Goal: Subscribe to service/newsletter

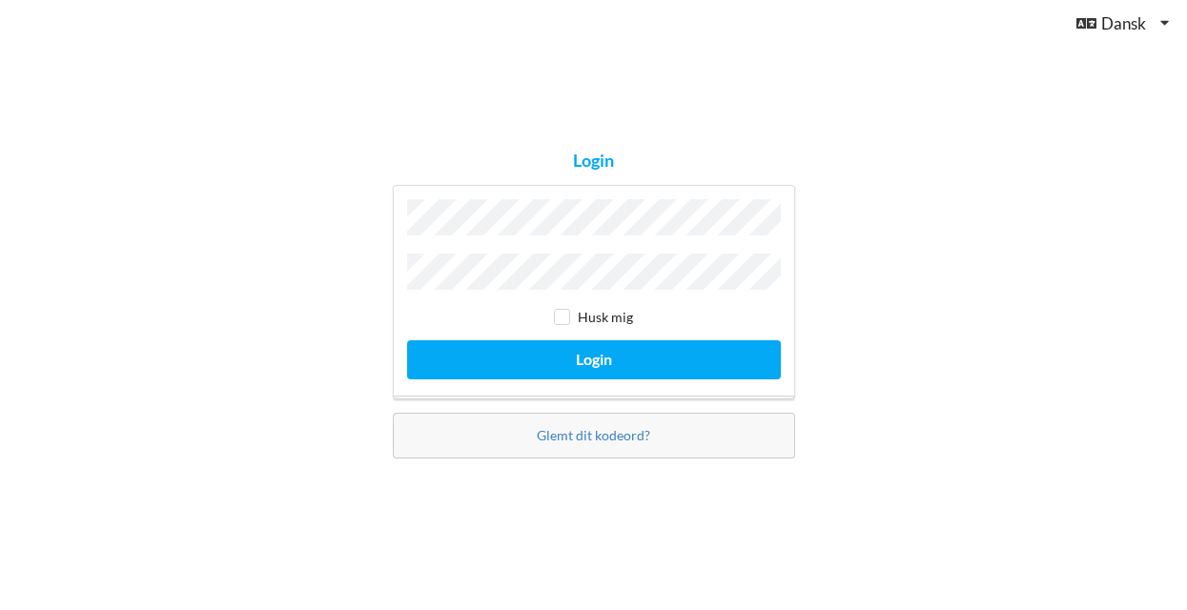
click at [593, 355] on button "Login" at bounding box center [594, 359] width 374 height 39
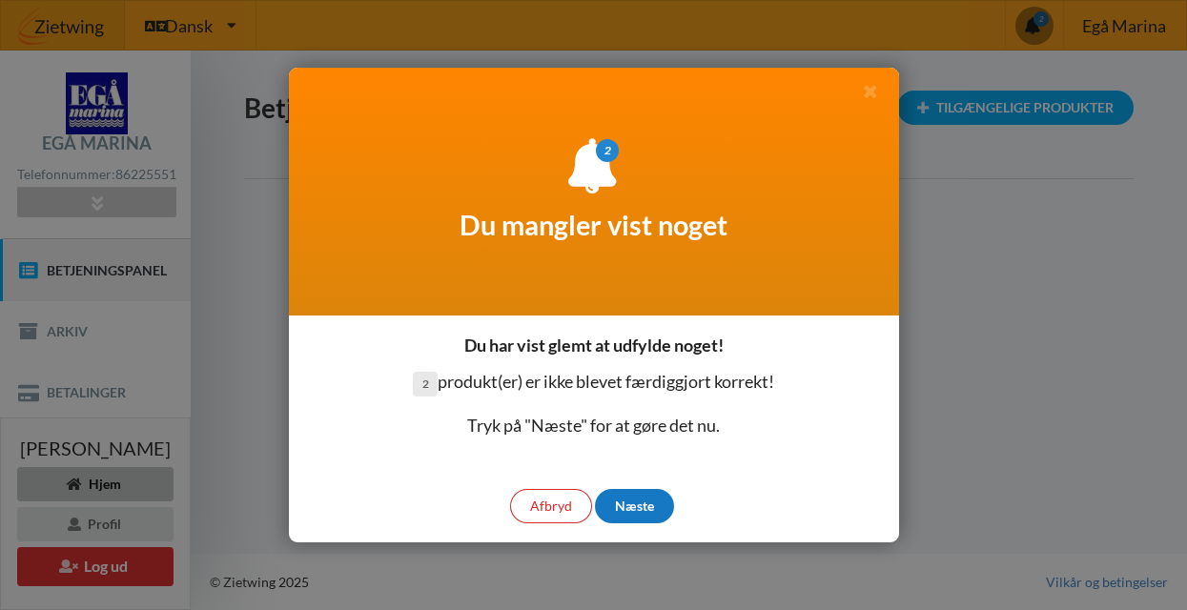
click at [630, 506] on div "Næste" at bounding box center [634, 506] width 79 height 34
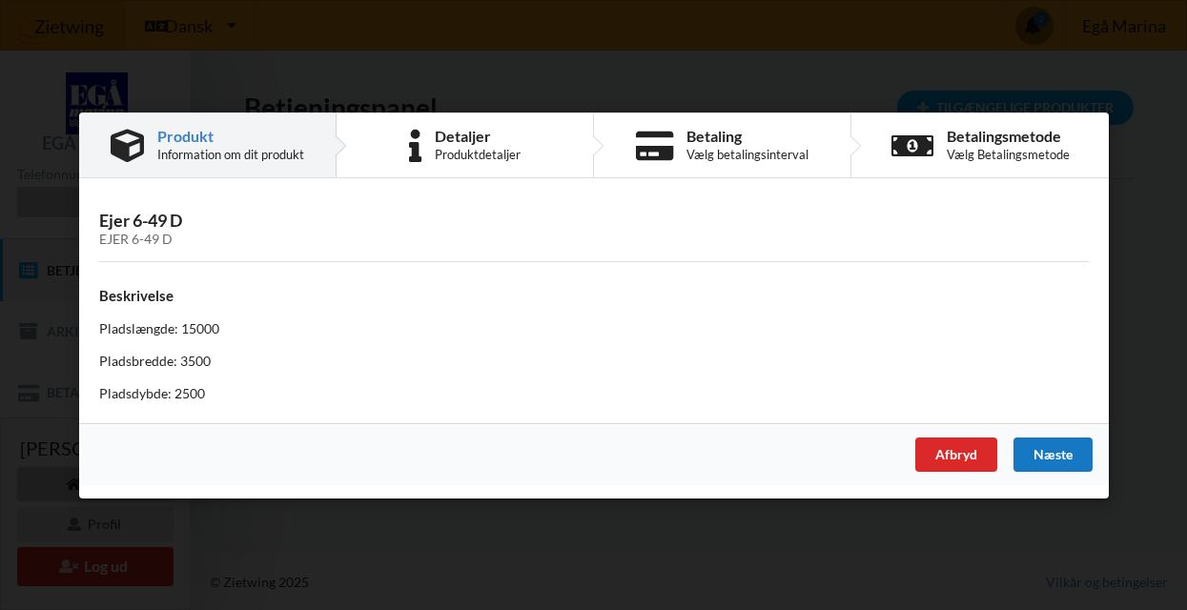
click at [1063, 448] on div "Næste" at bounding box center [1052, 454] width 79 height 34
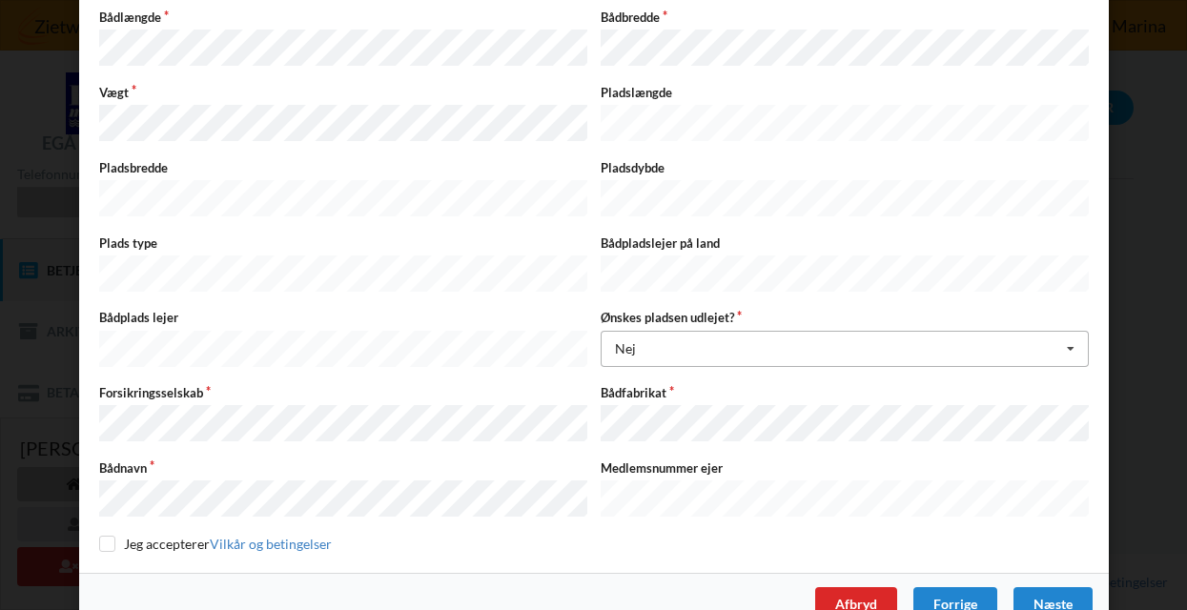
scroll to position [349, 0]
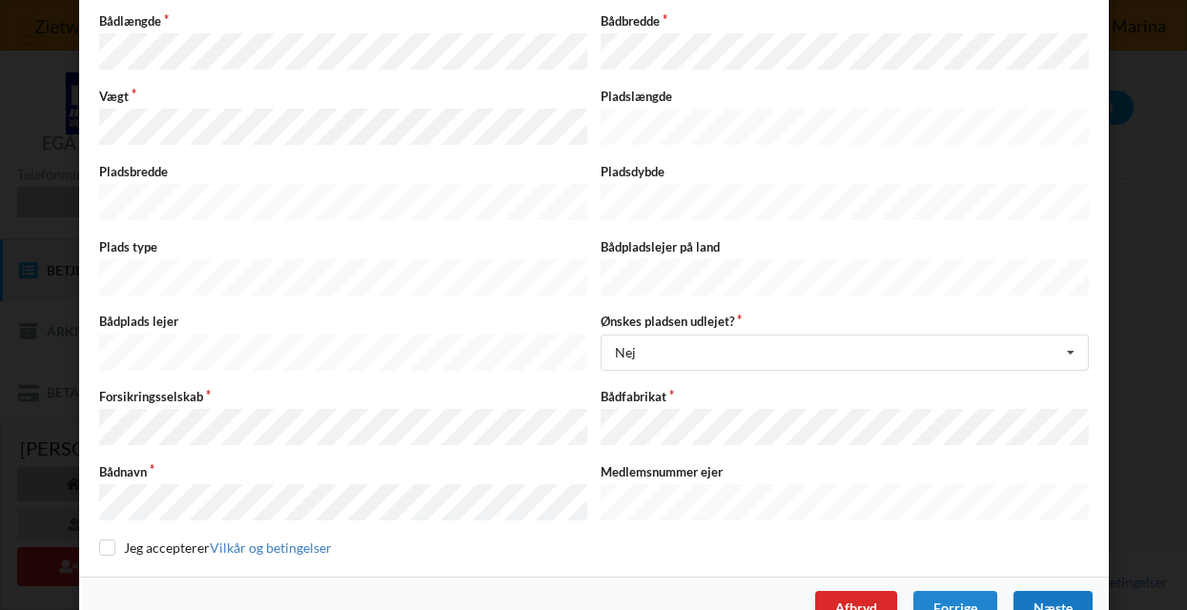
click at [1037, 591] on div "Næste" at bounding box center [1052, 608] width 79 height 34
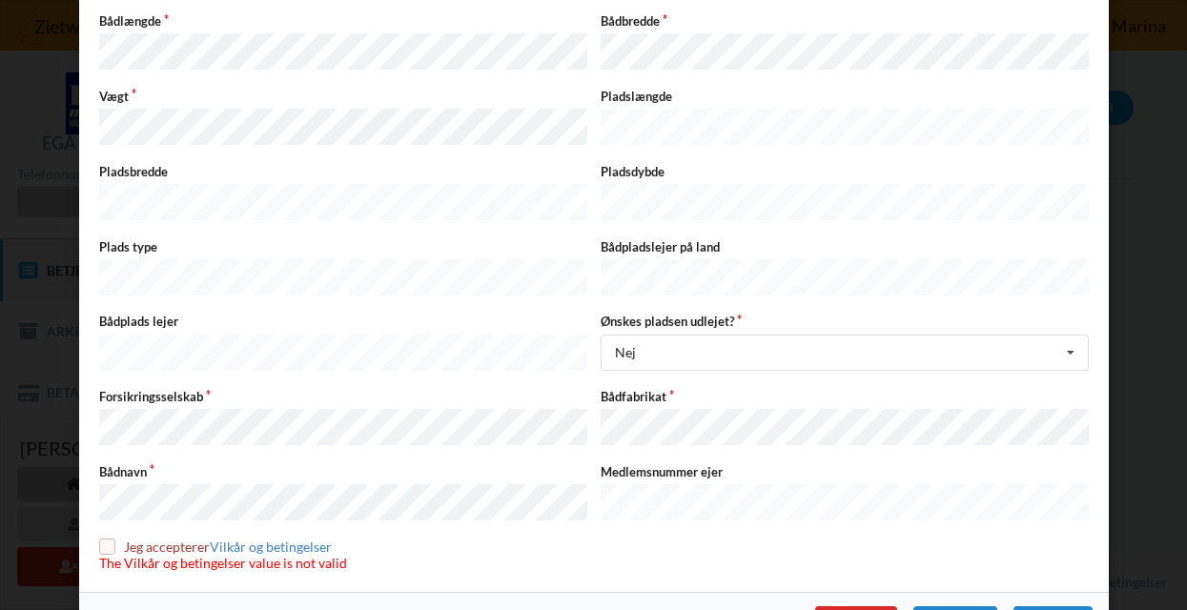
click at [102, 539] on input "checkbox" at bounding box center [107, 547] width 16 height 16
checkbox input "true"
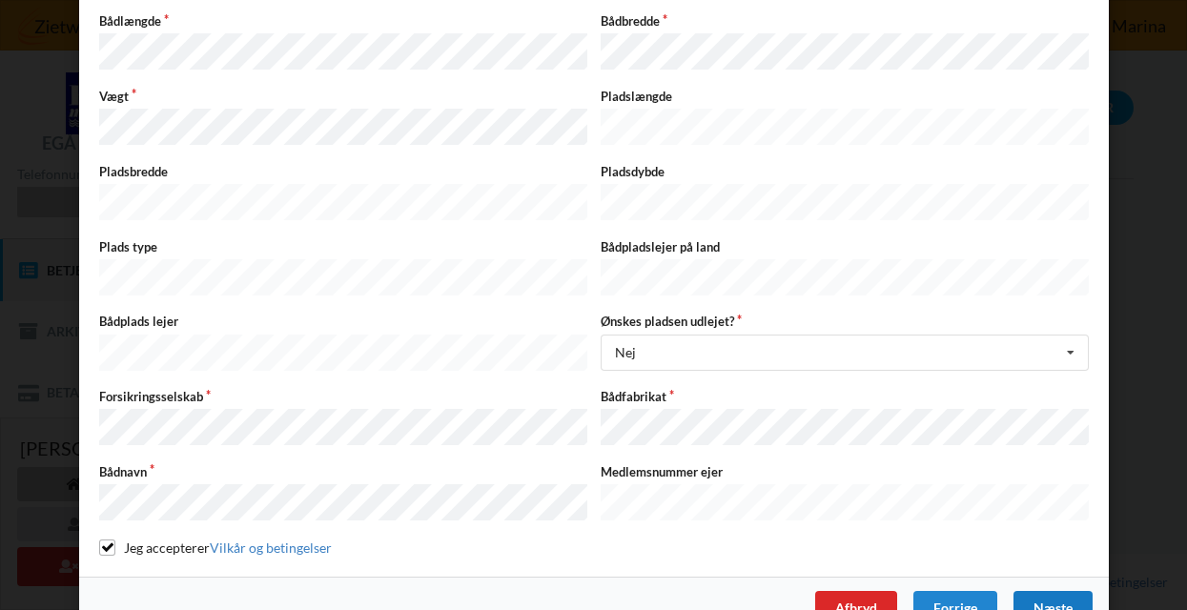
click at [1059, 591] on div "Næste" at bounding box center [1052, 608] width 79 height 34
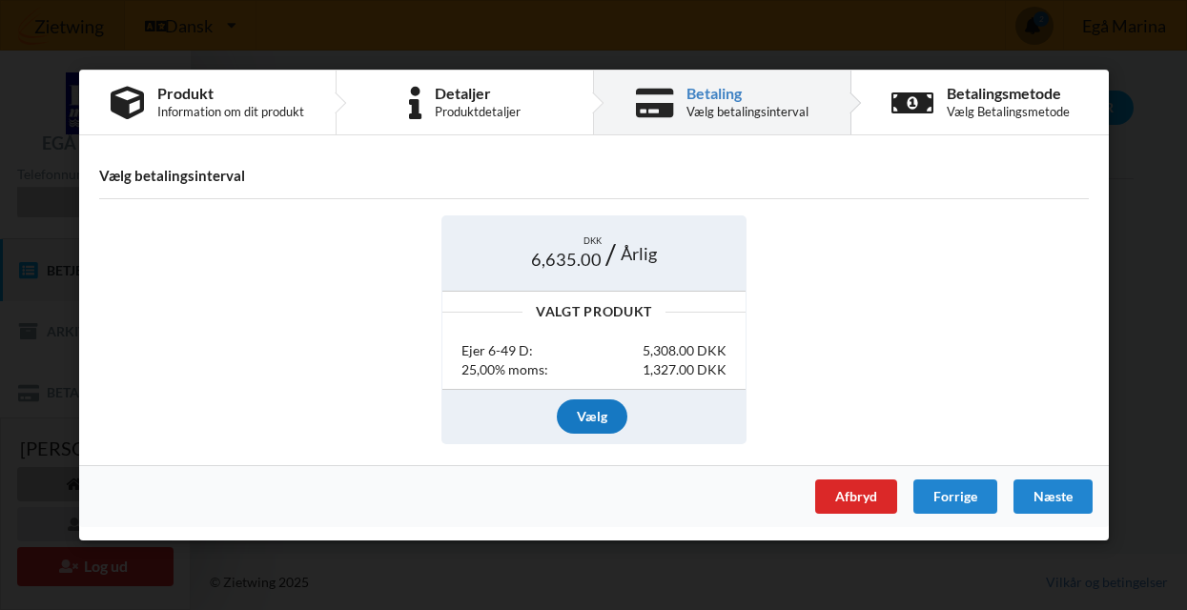
click at [603, 410] on div "Vælg" at bounding box center [592, 416] width 71 height 34
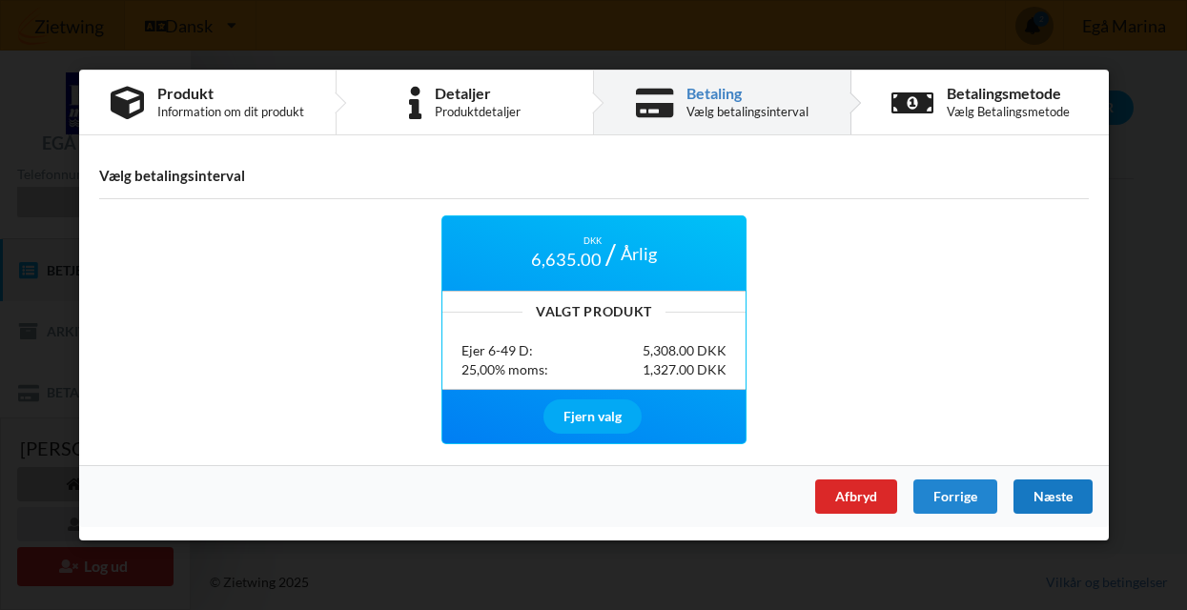
click at [1054, 496] on div "Næste" at bounding box center [1052, 497] width 79 height 34
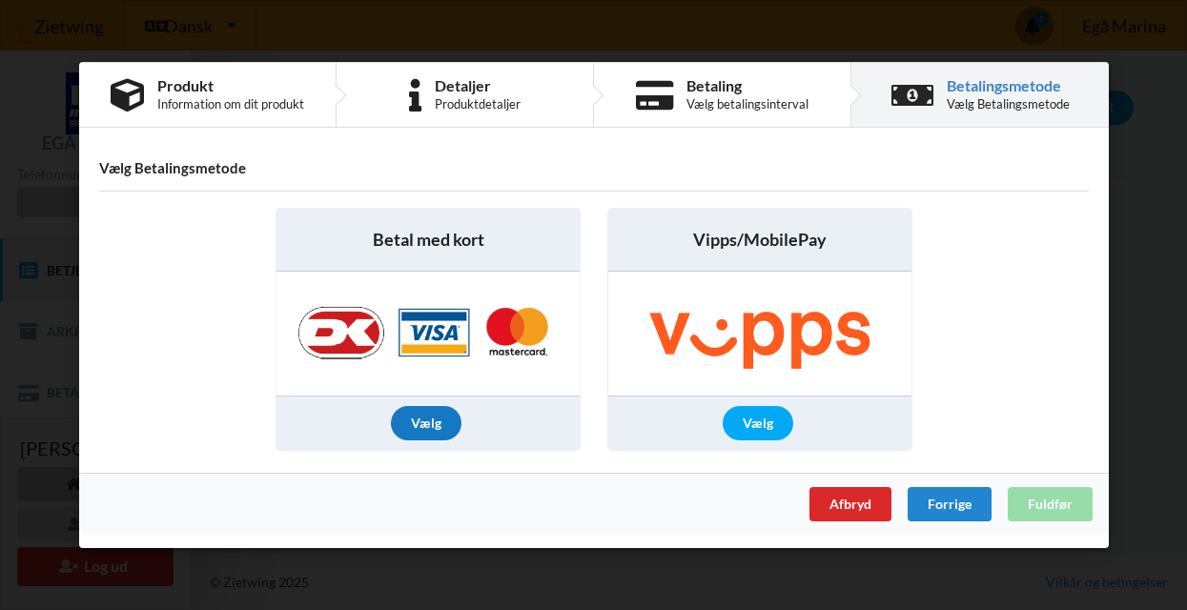
click at [430, 424] on div "Vælg" at bounding box center [426, 423] width 71 height 34
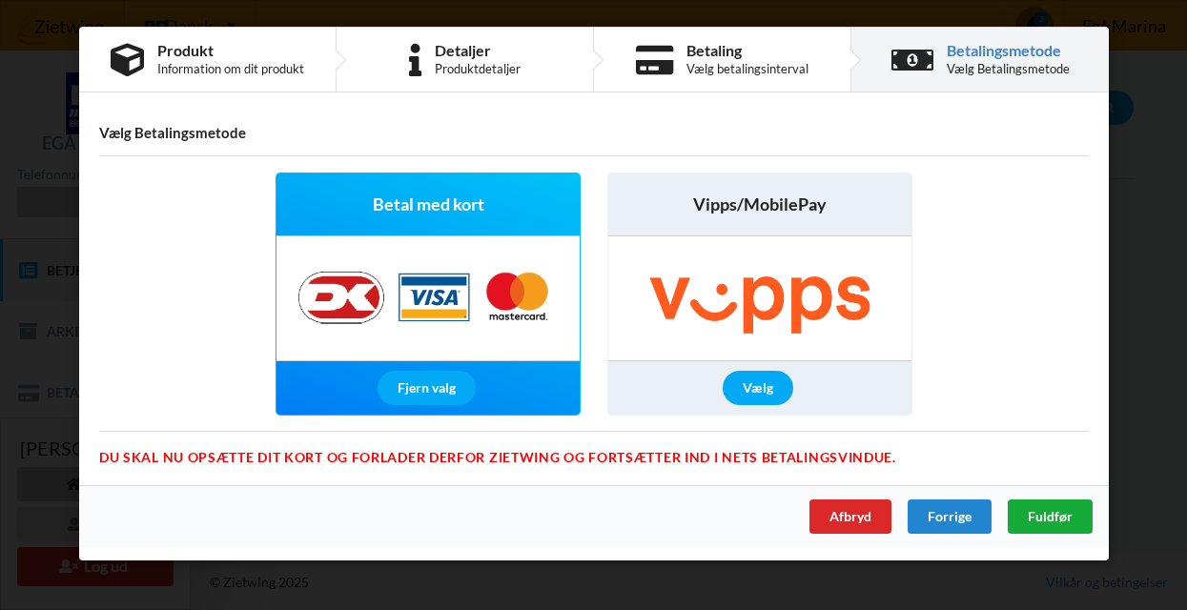
click at [1038, 519] on span "Fuldfør" at bounding box center [1049, 516] width 45 height 16
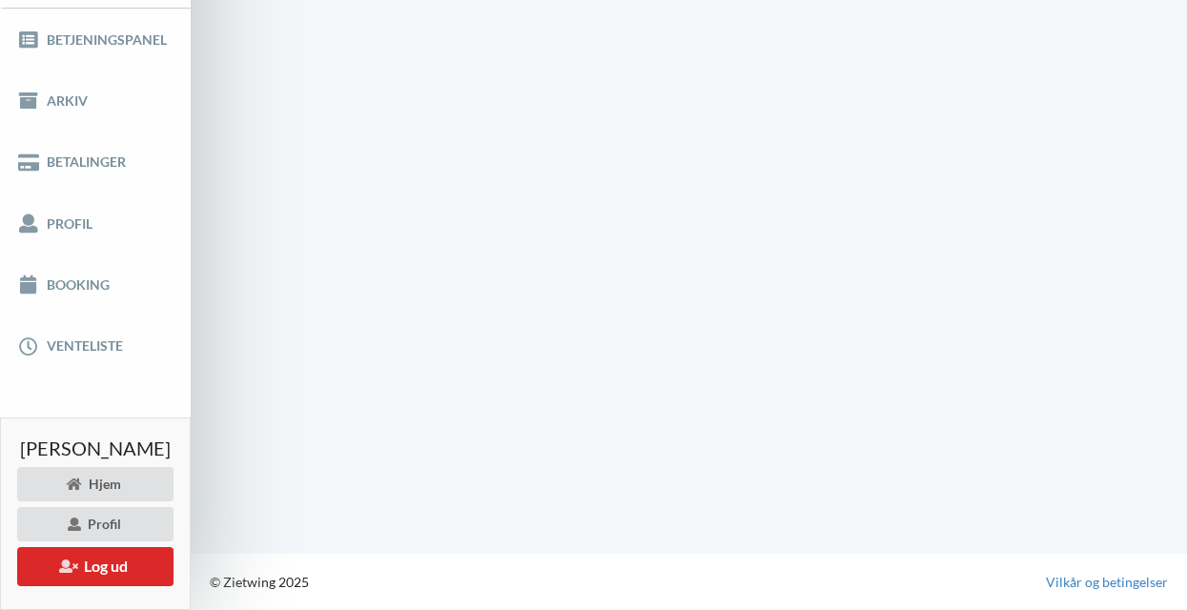
scroll to position [229, 0]
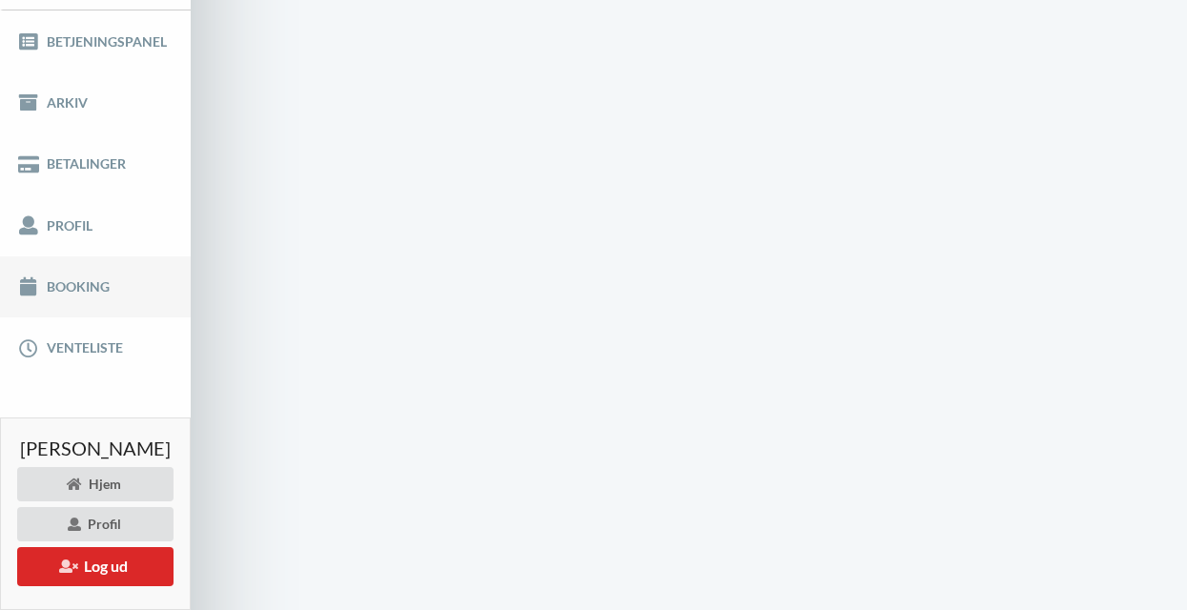
click at [79, 298] on link "Booking" at bounding box center [95, 287] width 191 height 61
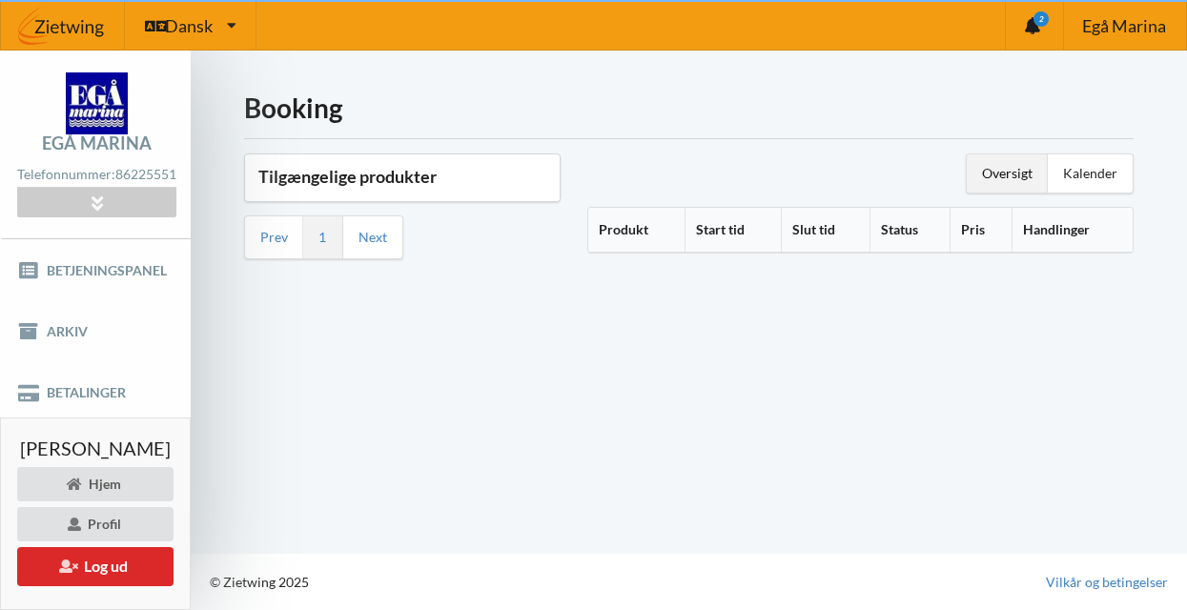
scroll to position [10, 0]
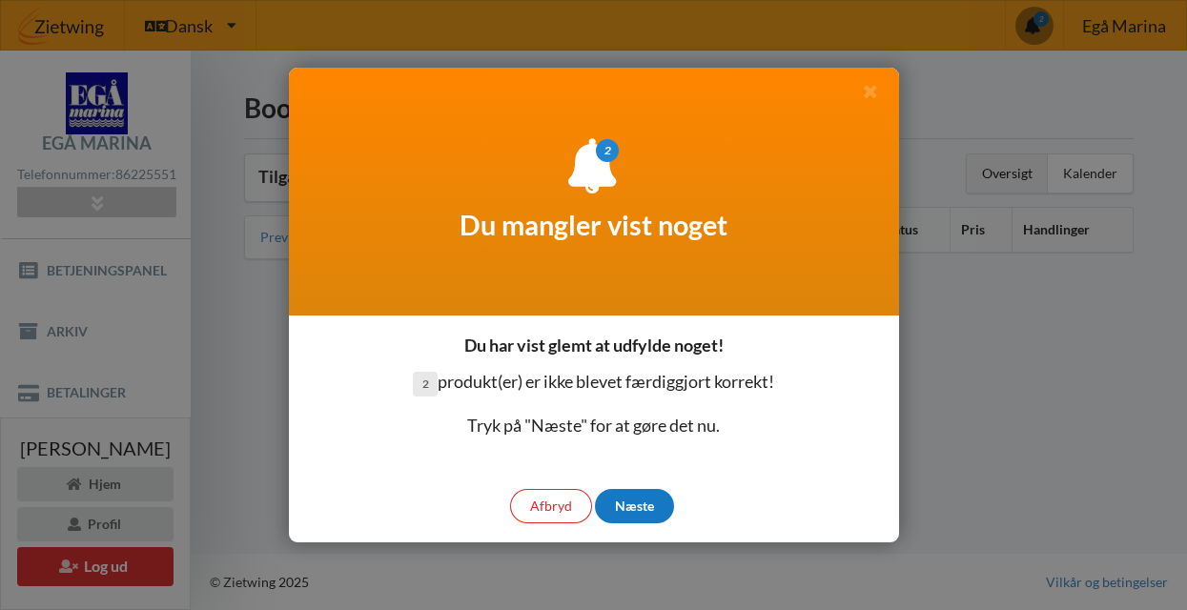
click at [649, 499] on div "Næste" at bounding box center [634, 506] width 79 height 34
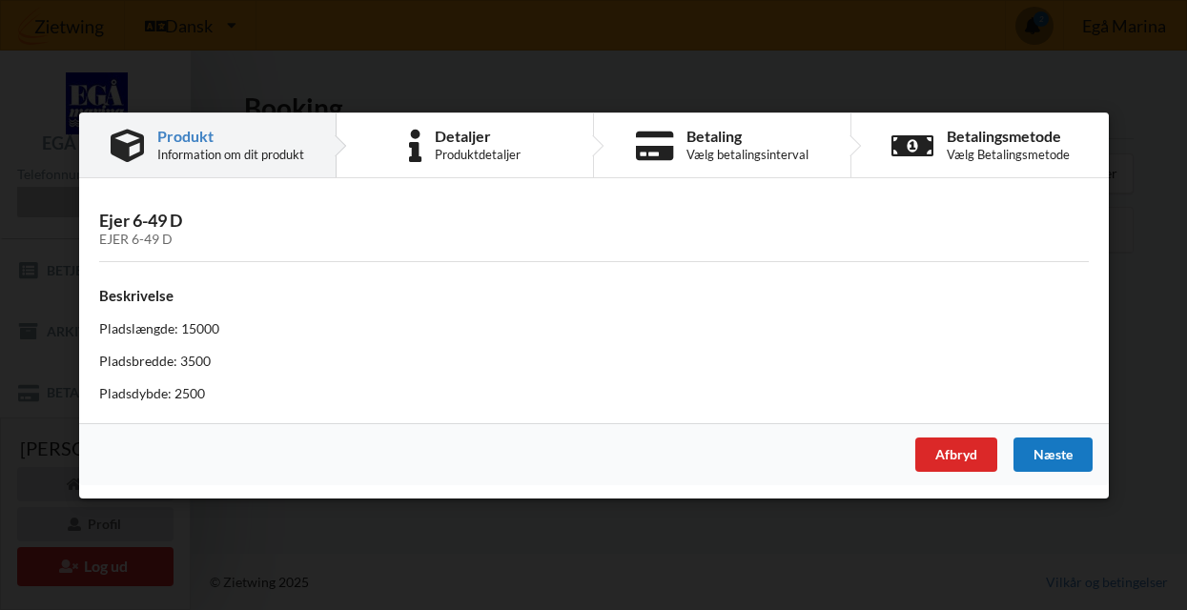
click at [1067, 451] on div "Næste" at bounding box center [1052, 454] width 79 height 34
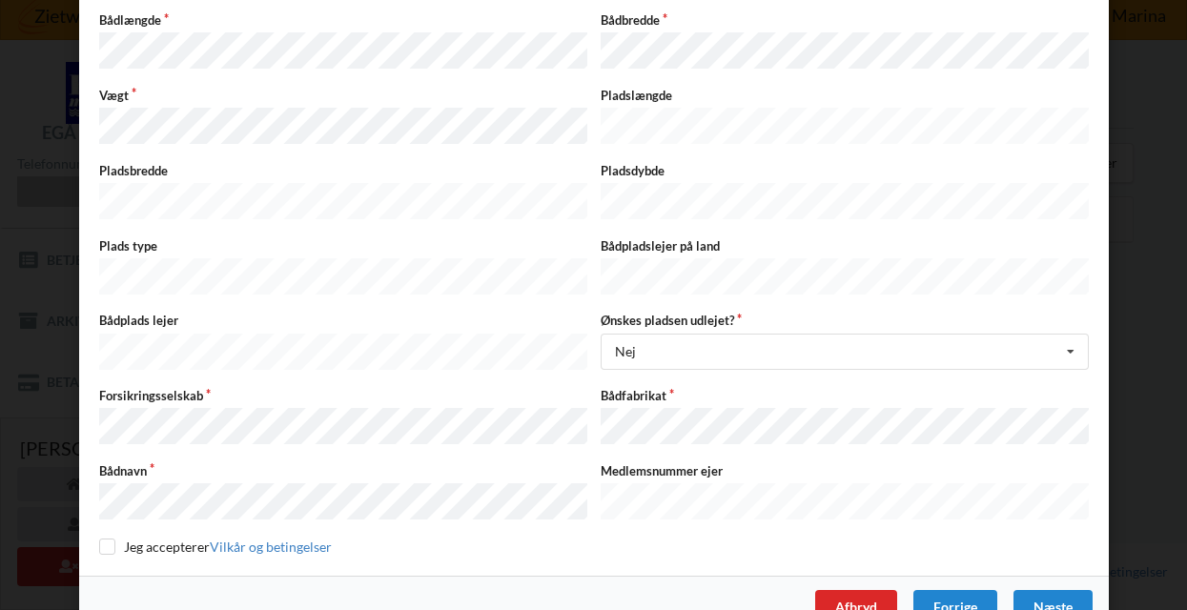
scroll to position [349, 0]
click at [102, 540] on input "checkbox" at bounding box center [107, 548] width 16 height 16
checkbox input "true"
click at [1058, 591] on div "Næste" at bounding box center [1052, 608] width 79 height 34
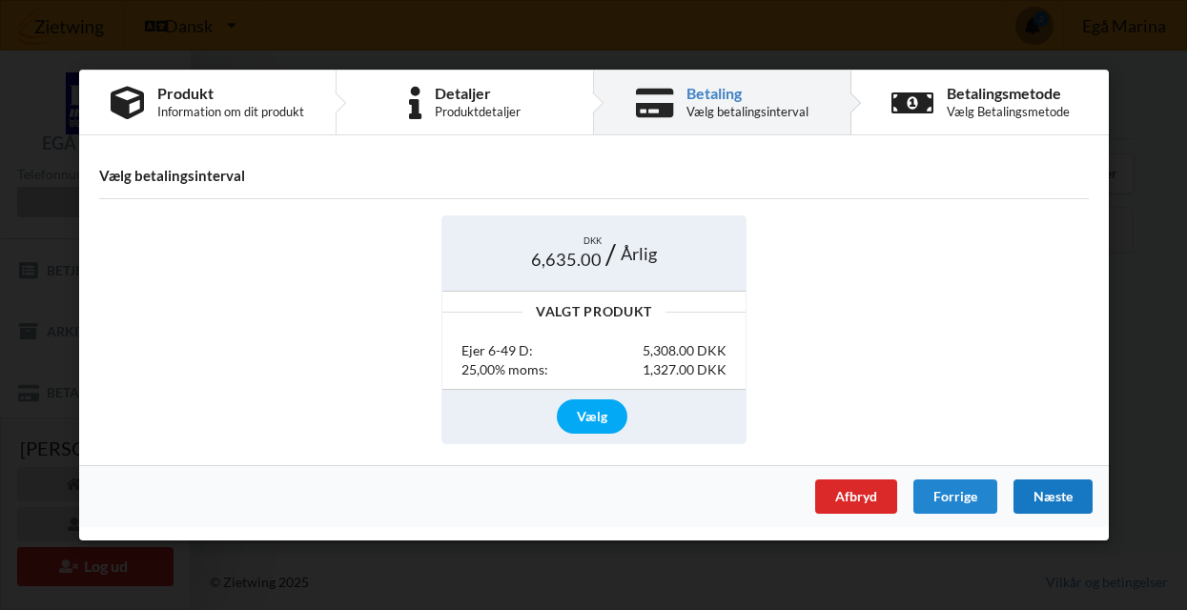
click at [1051, 485] on div "Næste" at bounding box center [1052, 497] width 79 height 34
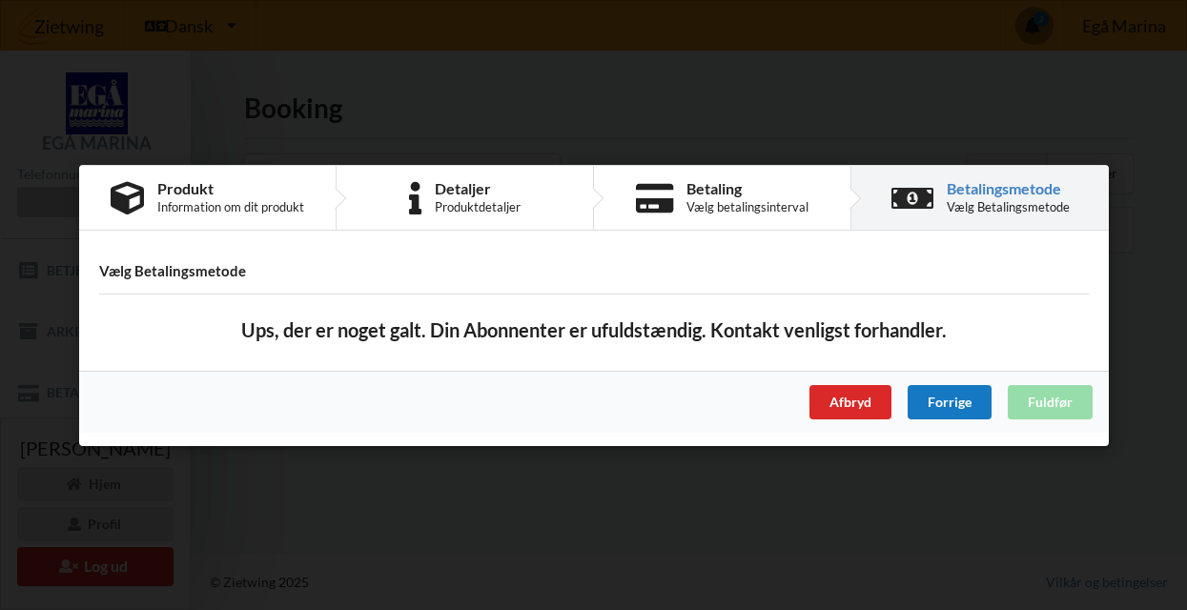
click at [938, 404] on div "Forrige" at bounding box center [949, 401] width 84 height 34
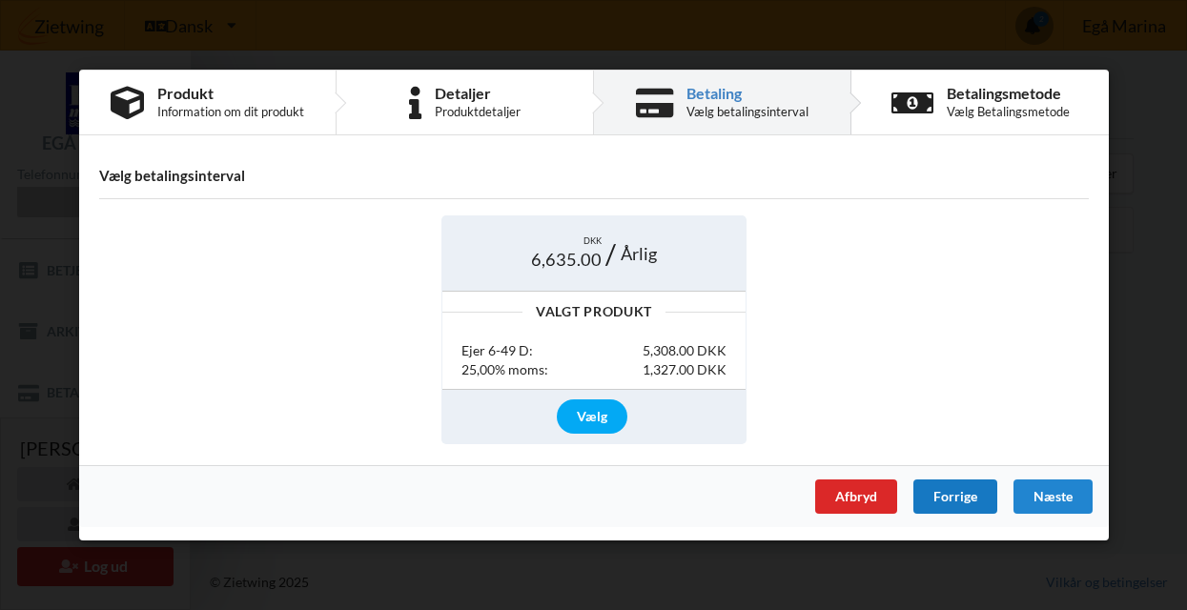
click at [945, 499] on div "Forrige" at bounding box center [955, 497] width 84 height 34
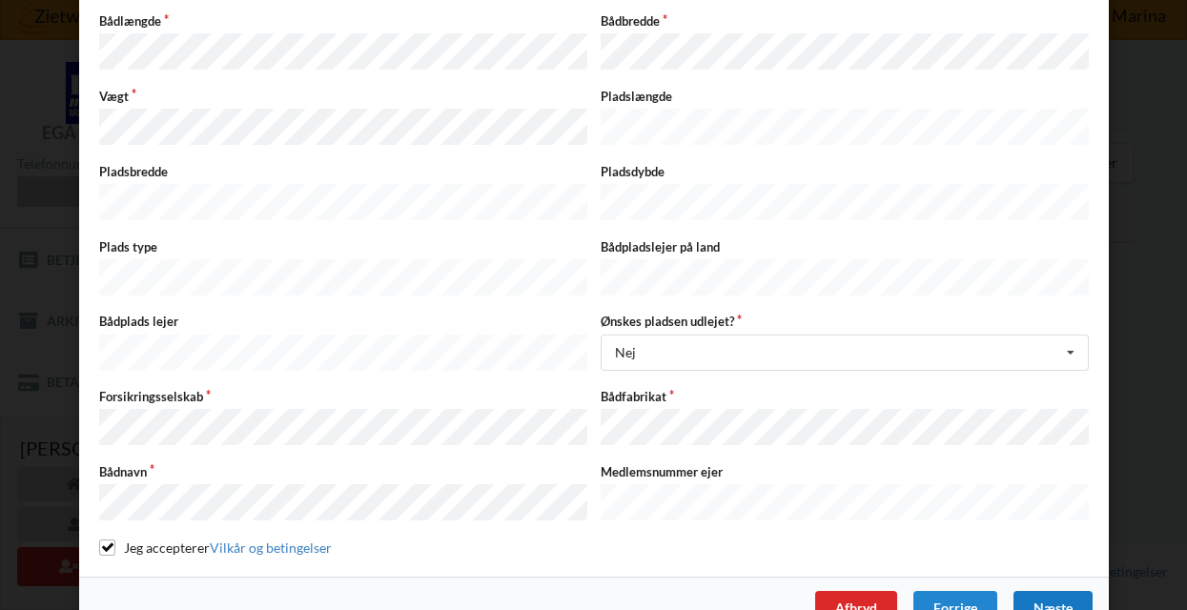
click at [1049, 591] on div "Næste" at bounding box center [1052, 608] width 79 height 34
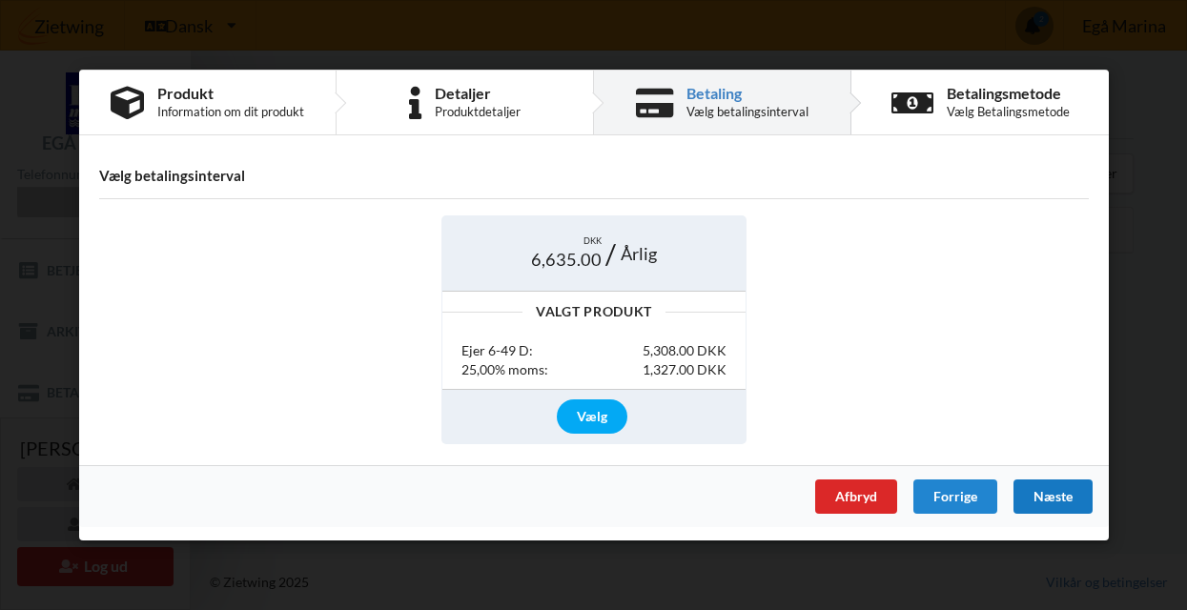
click at [1049, 565] on div "Handelsbetingelser Ved at benytte dig af Virksomhedens juridiske navn services …" at bounding box center [593, 305] width 1187 height 610
click at [1044, 498] on div "Næste" at bounding box center [1052, 497] width 79 height 34
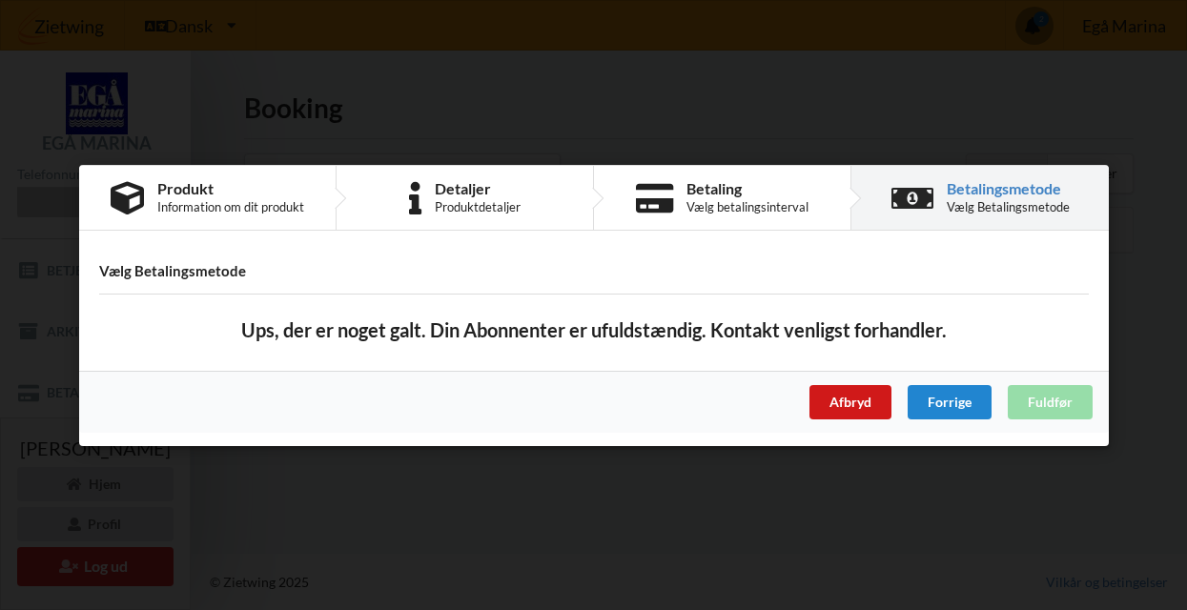
click at [855, 409] on div "Afbryd" at bounding box center [850, 401] width 82 height 34
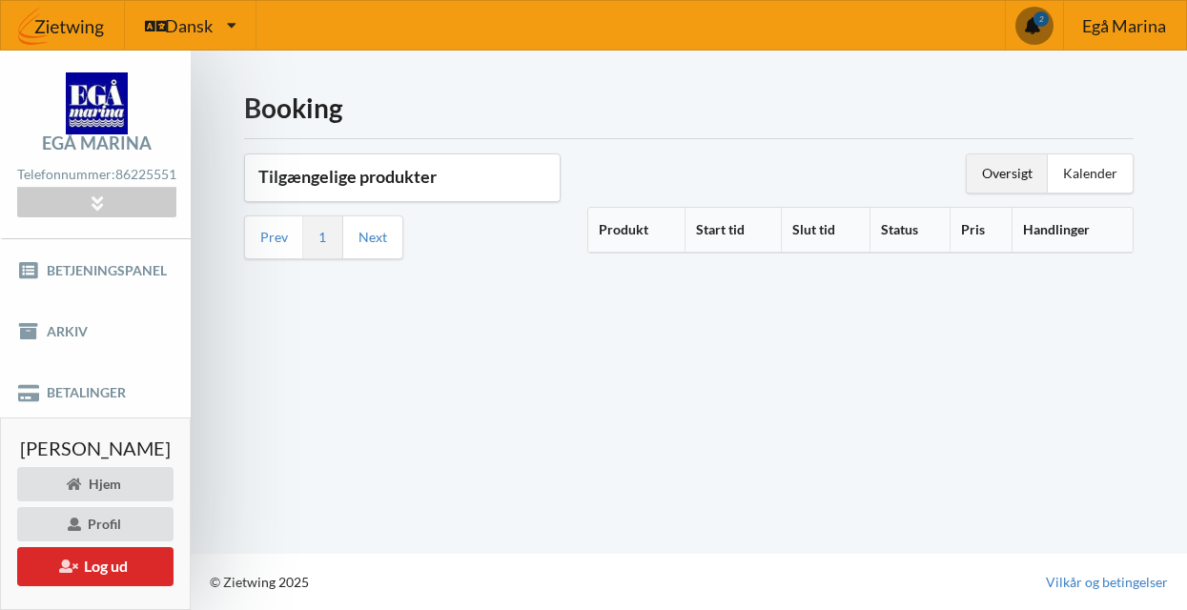
scroll to position [0, 0]
click at [141, 358] on link "Arkiv" at bounding box center [95, 331] width 191 height 61
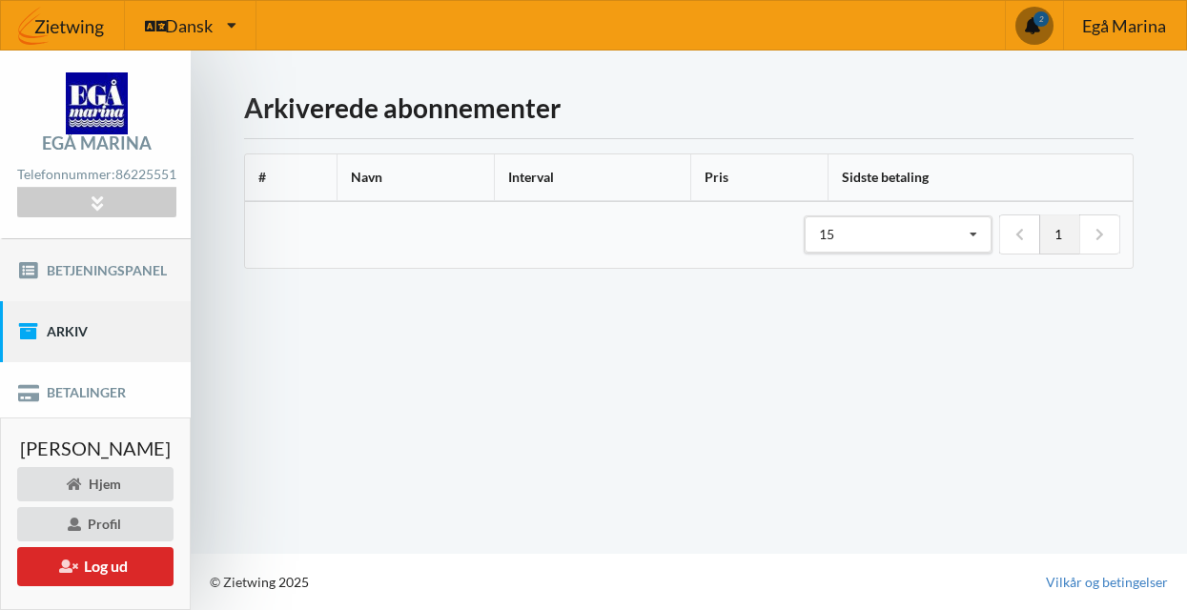
click at [134, 288] on link "Betjeningspanel" at bounding box center [95, 269] width 191 height 61
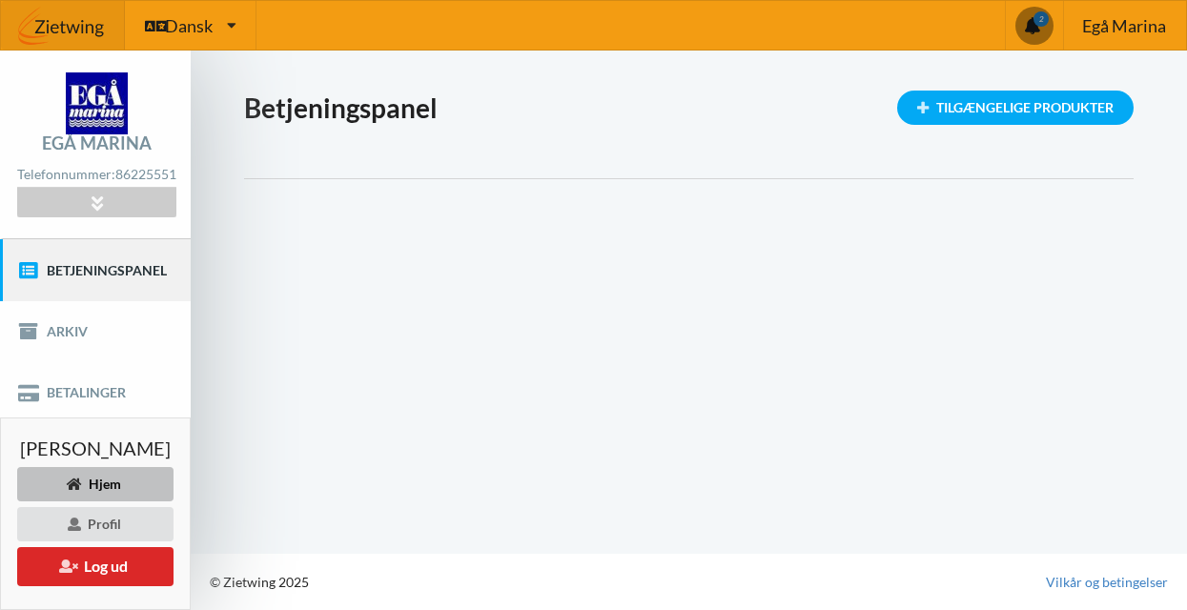
click at [122, 484] on div "Hjem" at bounding box center [95, 484] width 156 height 34
click at [109, 386] on link "Betalinger" at bounding box center [95, 392] width 191 height 61
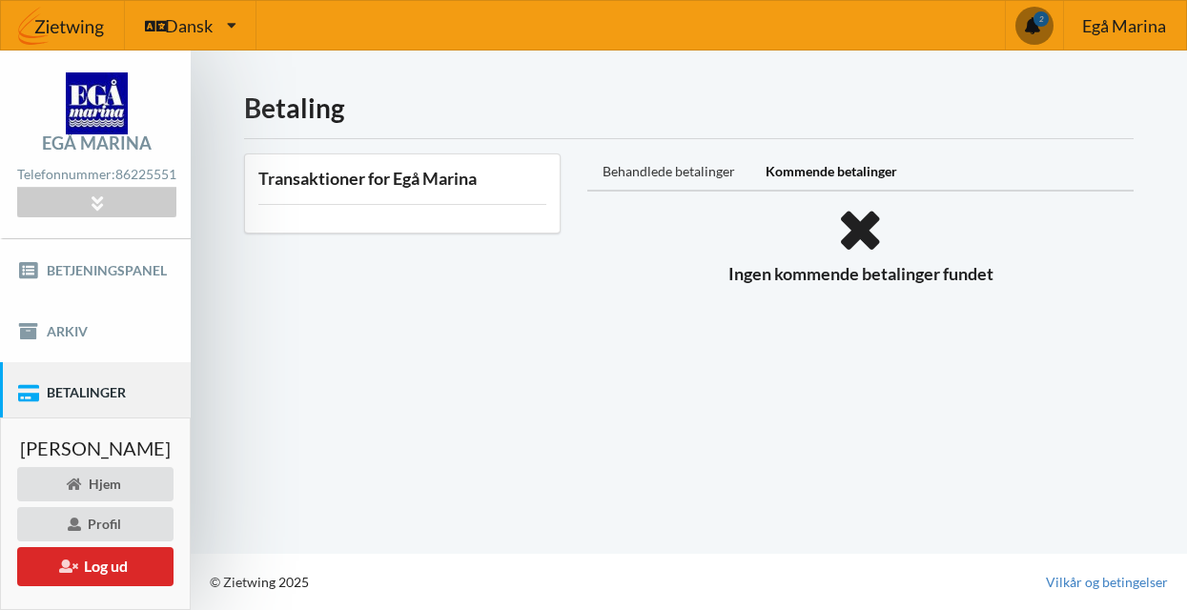
click at [672, 164] on div "Behandlede betalinger" at bounding box center [668, 173] width 163 height 38
click at [832, 158] on div "Kommende betalinger" at bounding box center [831, 173] width 162 height 38
click at [122, 570] on button "Log ud" at bounding box center [95, 566] width 156 height 39
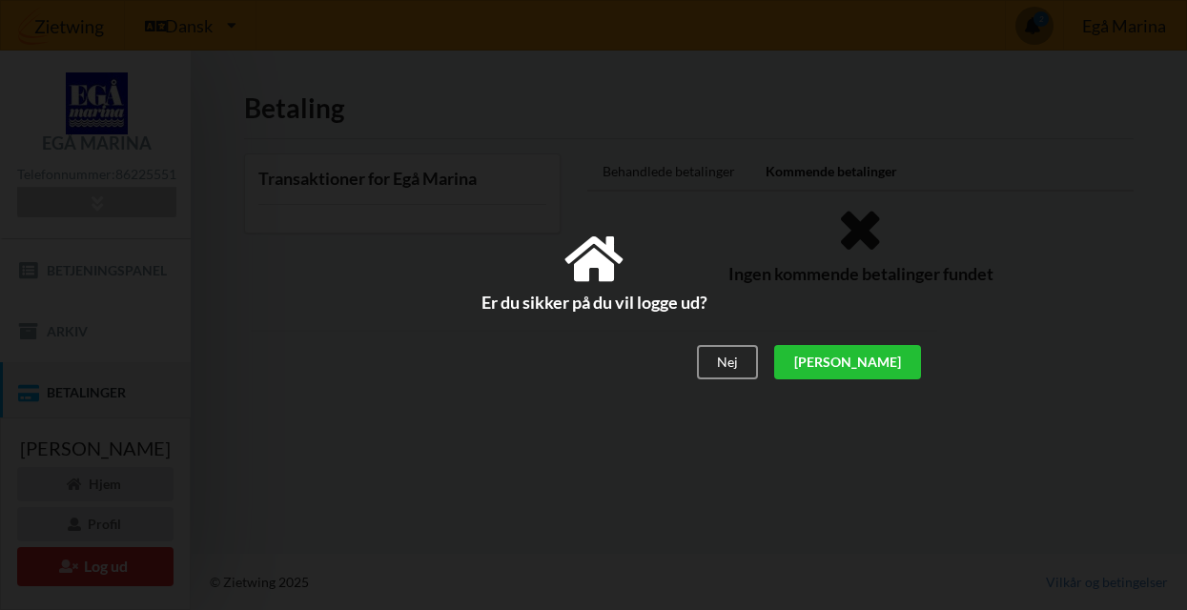
click at [901, 362] on div "[PERSON_NAME]" at bounding box center [846, 363] width 147 height 34
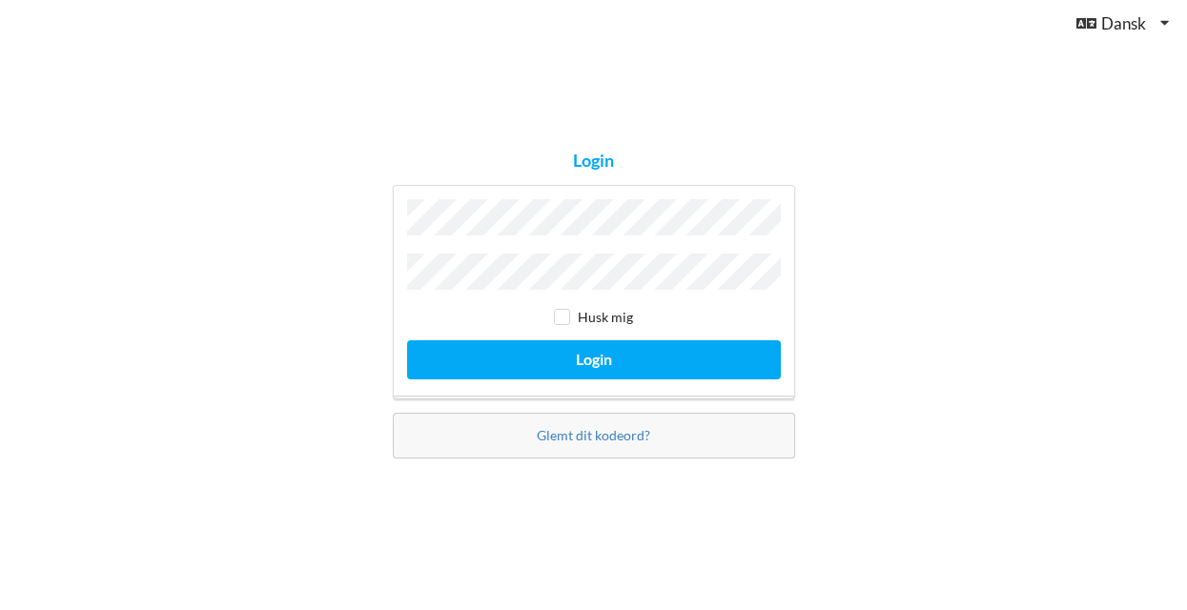
click at [593, 355] on button "Login" at bounding box center [594, 359] width 374 height 39
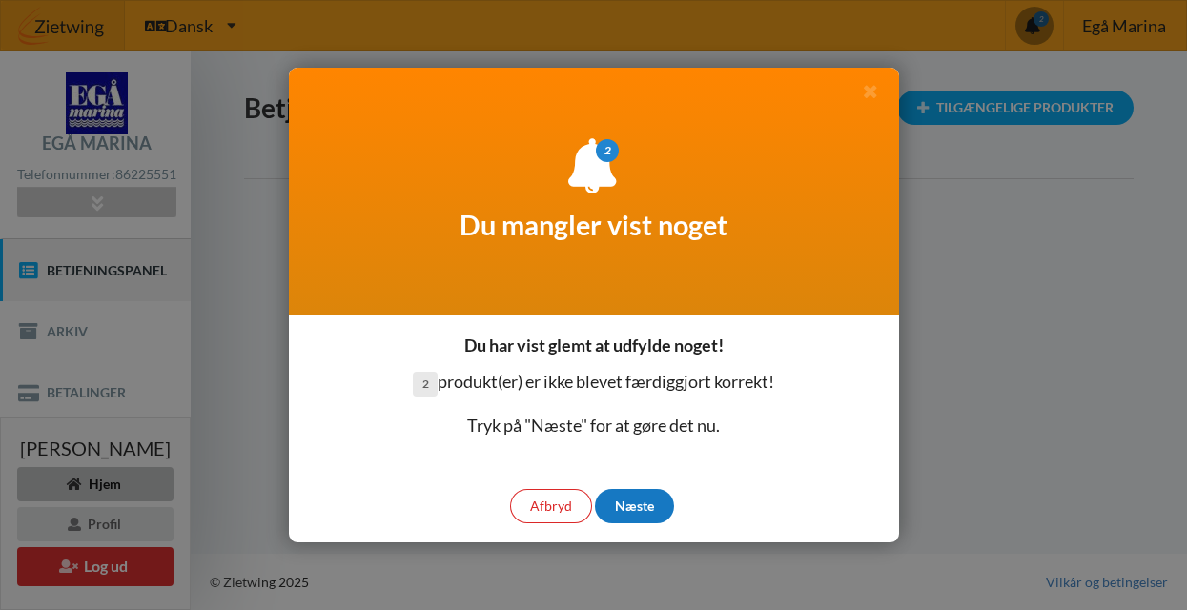
click at [643, 504] on div "Næste" at bounding box center [634, 506] width 79 height 34
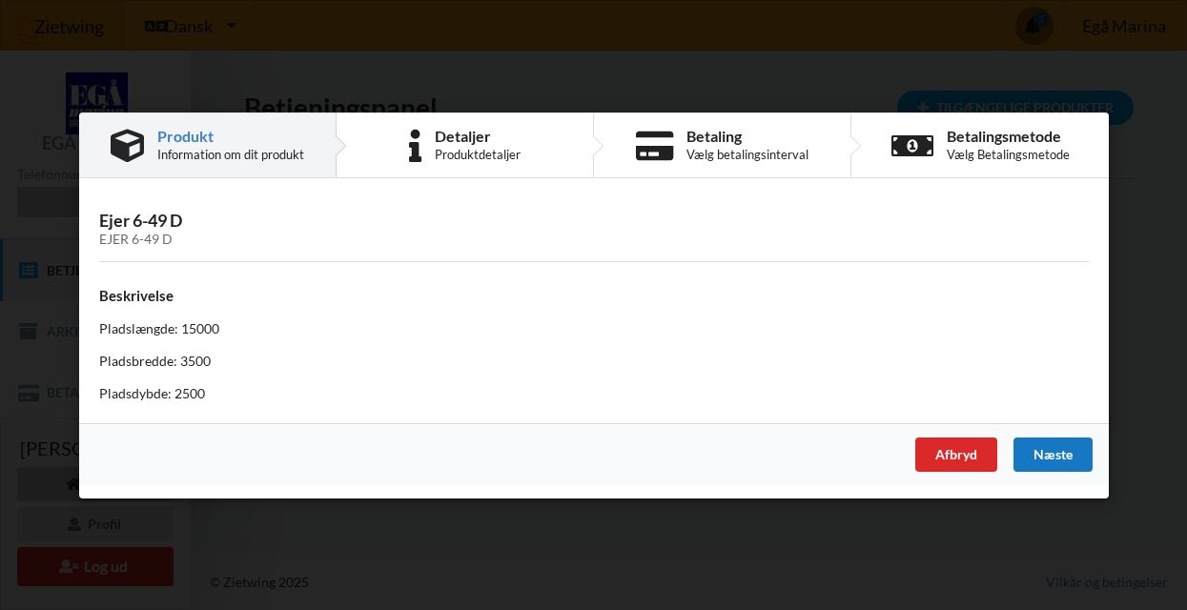
click at [1059, 454] on div "Næste" at bounding box center [1052, 454] width 79 height 34
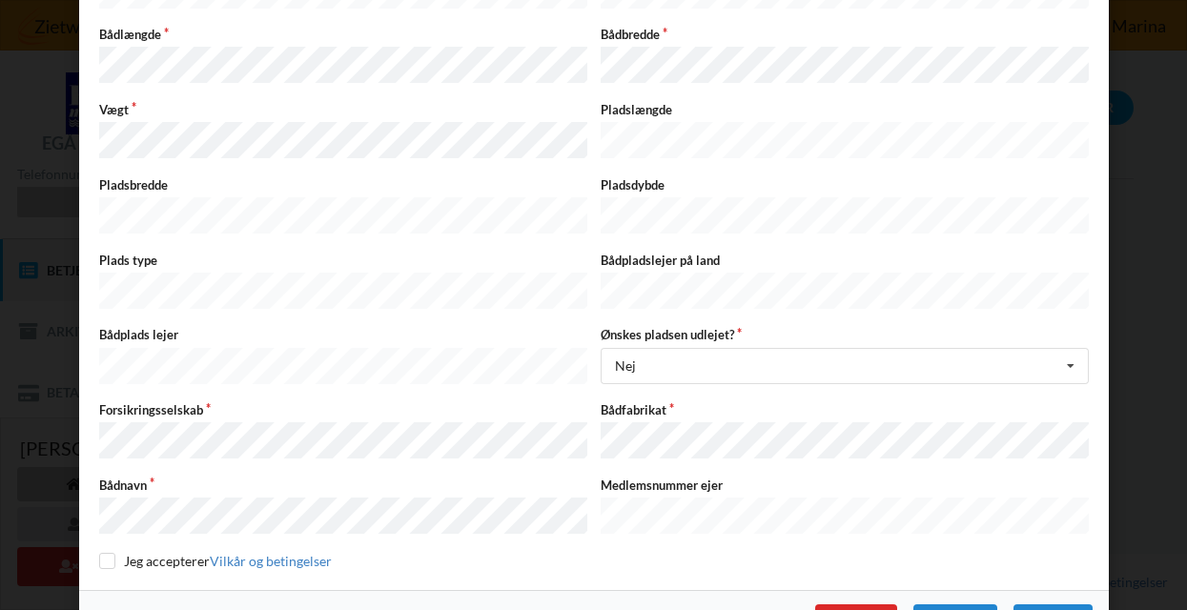
click at [106, 553] on input "checkbox" at bounding box center [107, 561] width 16 height 16
checkbox input "true"
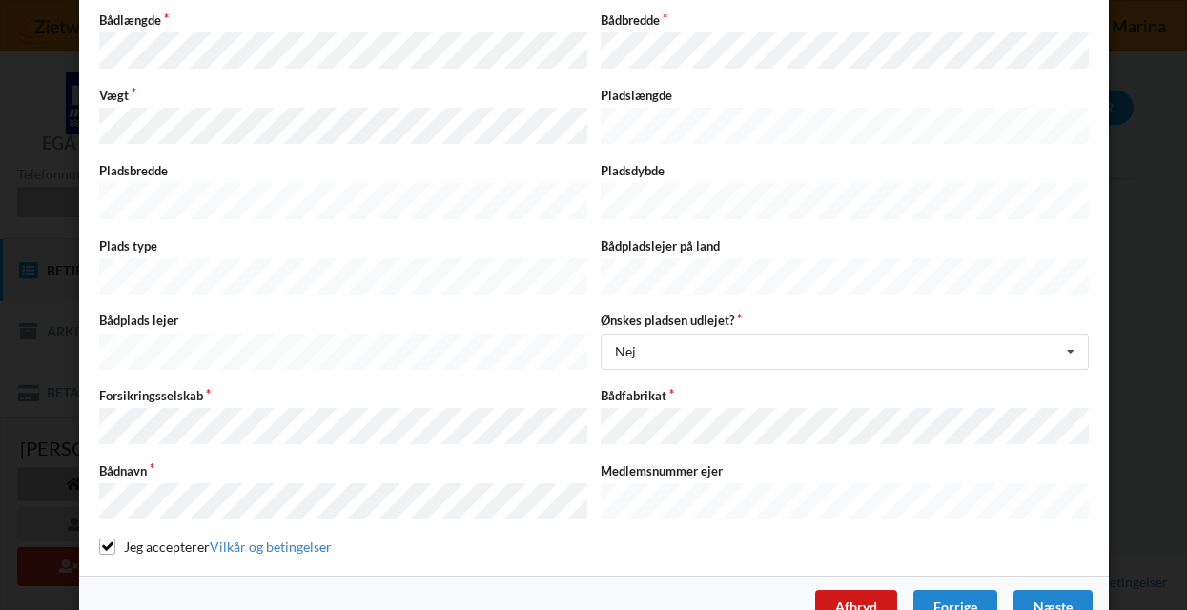
scroll to position [349, 0]
click at [1051, 591] on div "Næste" at bounding box center [1052, 608] width 79 height 34
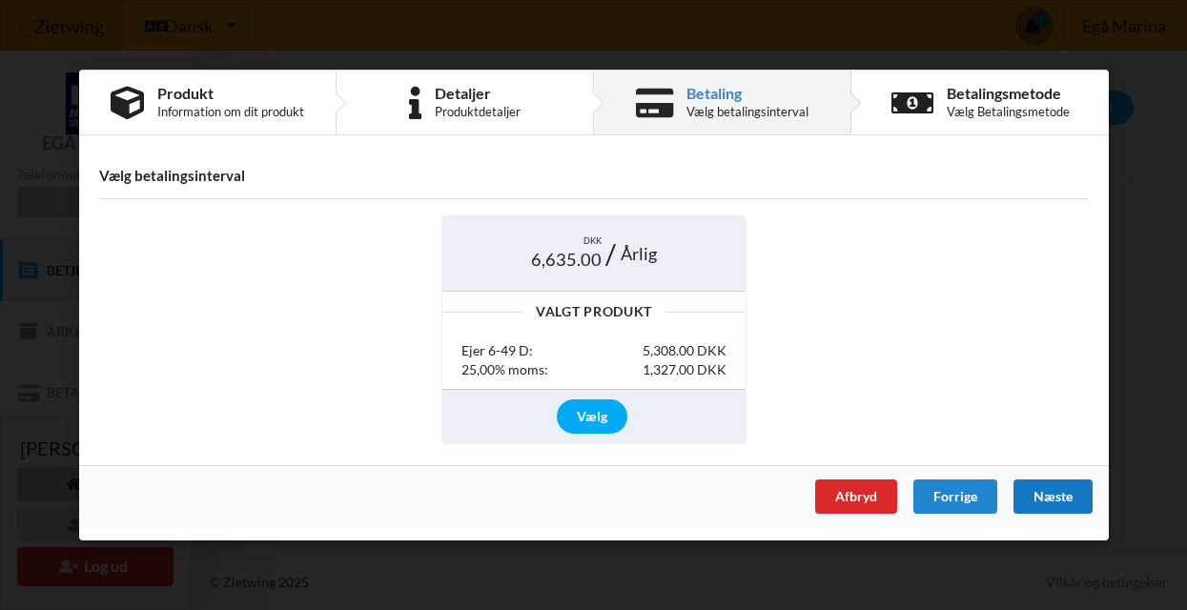
click at [1043, 495] on div "Næste" at bounding box center [1052, 497] width 79 height 34
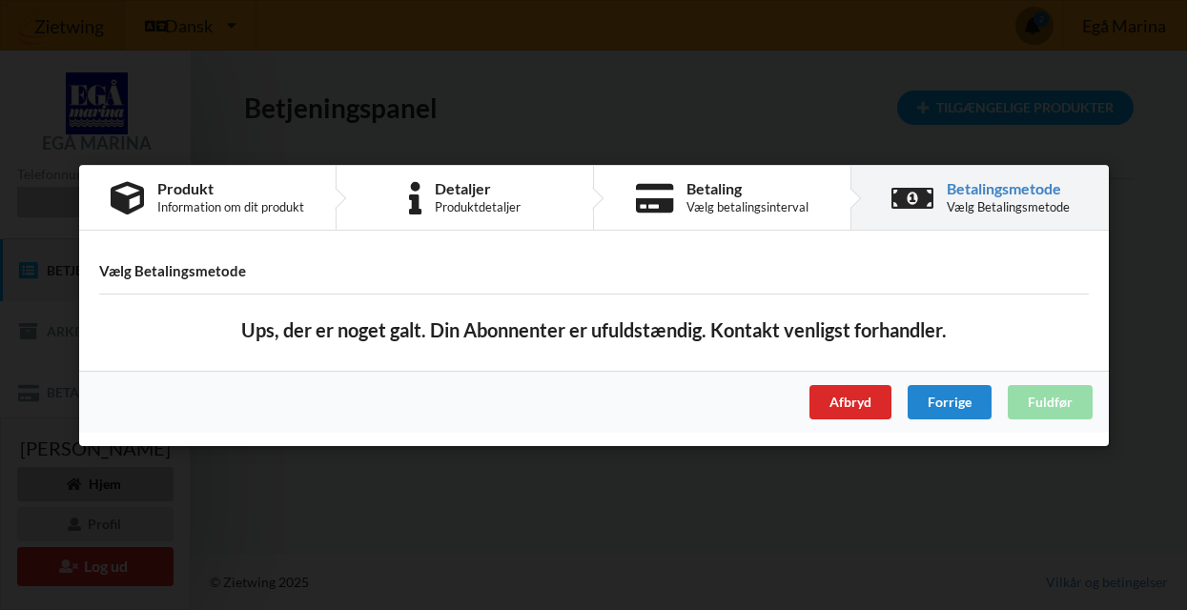
click at [1049, 399] on div "Afbryd Forrige Fuldfør" at bounding box center [594, 401] width 1030 height 62
click at [956, 508] on div "Handelsbetingelser Ved at benytte dig af Virksomhedens juridiske navn services …" at bounding box center [593, 305] width 1187 height 610
click at [853, 401] on div "Afbryd" at bounding box center [850, 401] width 82 height 34
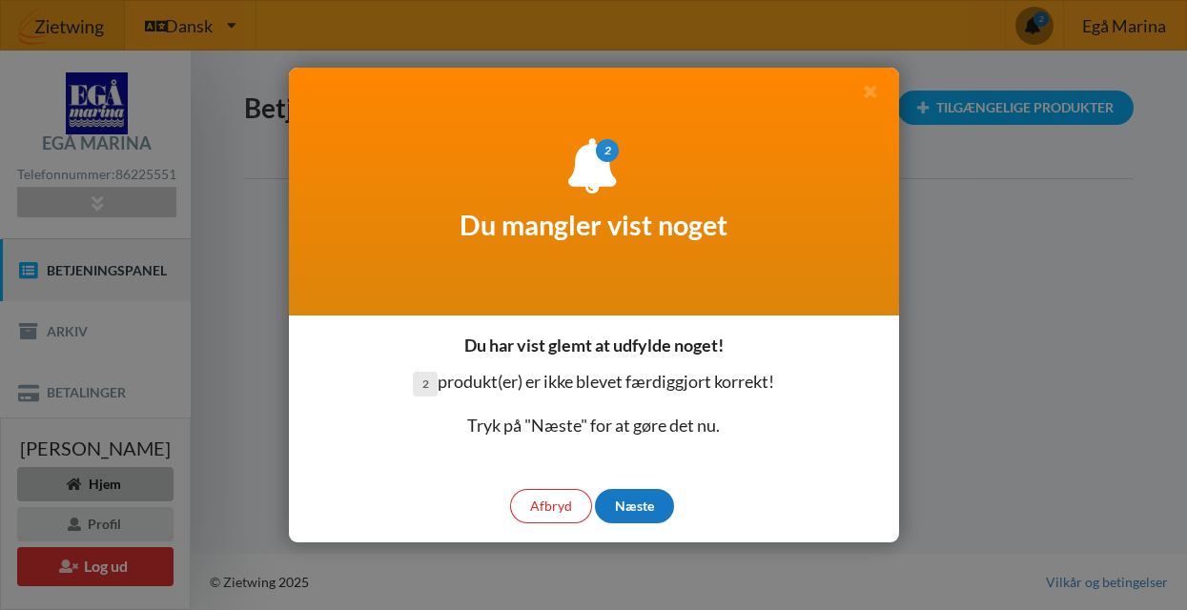
click at [635, 506] on div "Næste" at bounding box center [634, 506] width 79 height 34
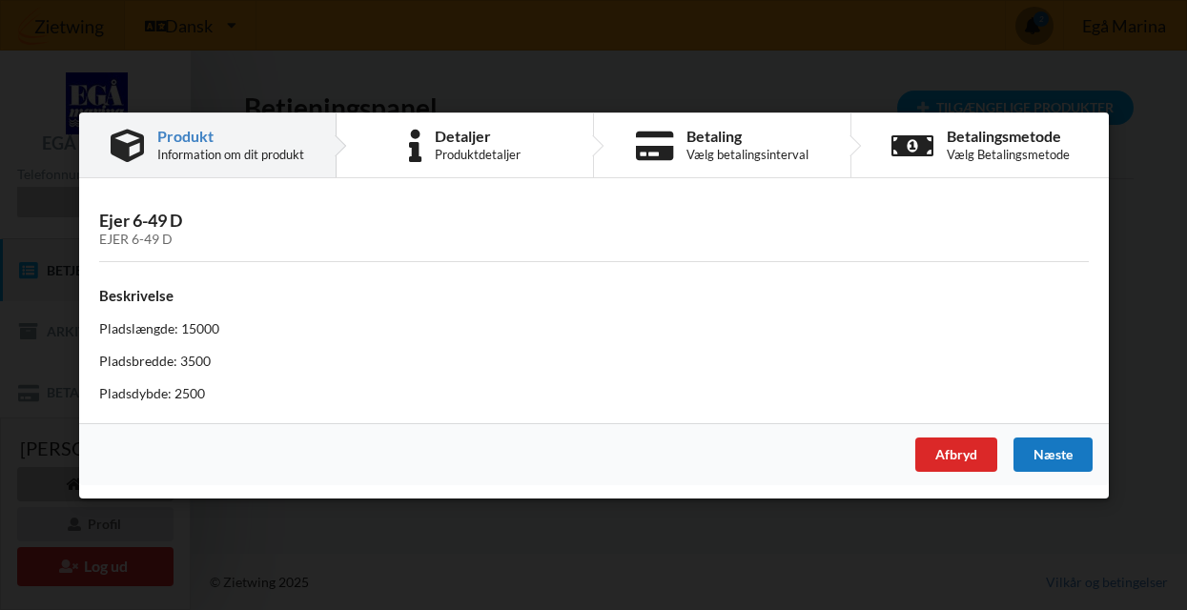
click at [1051, 455] on div "Næste" at bounding box center [1052, 454] width 79 height 34
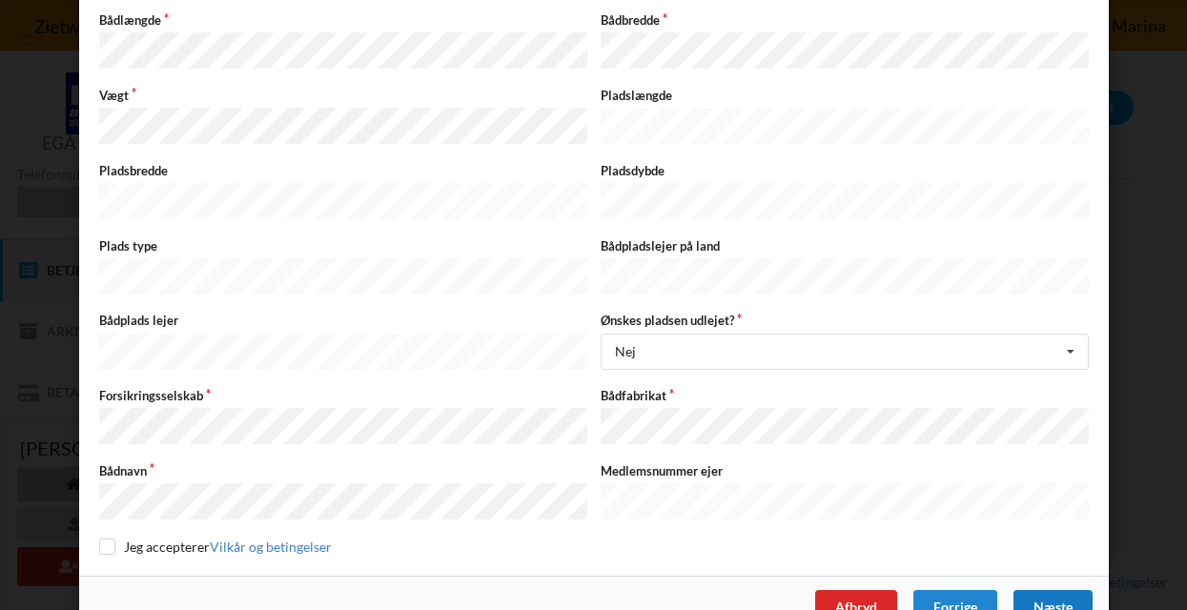
scroll to position [349, 0]
click at [1060, 591] on div "Næste" at bounding box center [1052, 608] width 79 height 34
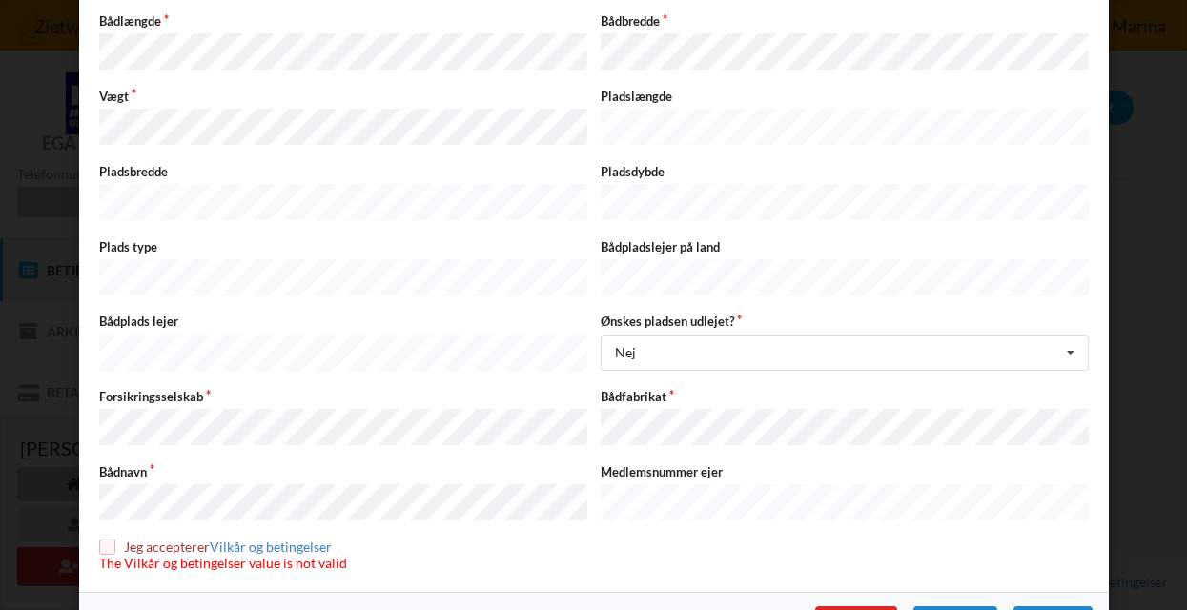
click at [100, 539] on input "checkbox" at bounding box center [107, 547] width 16 height 16
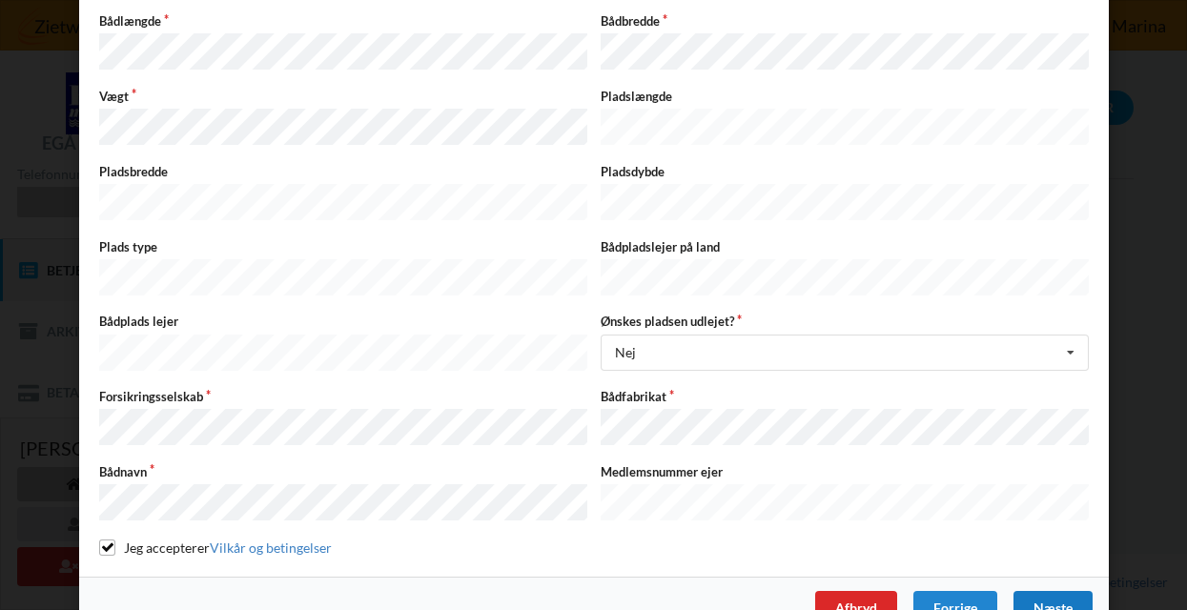
click at [1048, 591] on div "Næste" at bounding box center [1052, 608] width 79 height 34
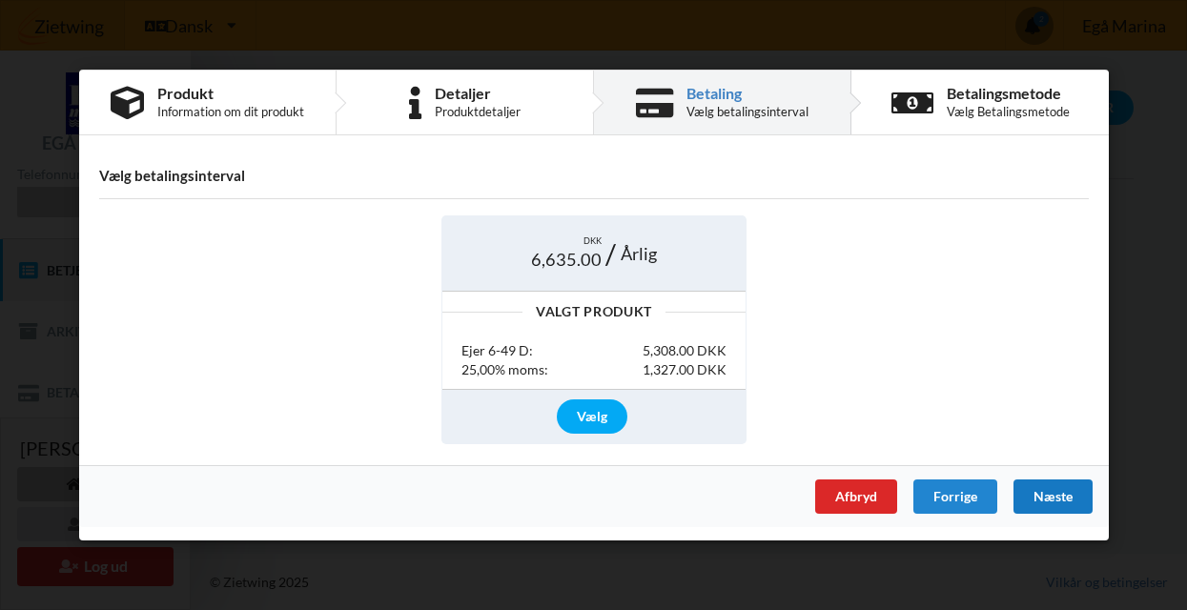
click at [1055, 485] on div "Næste" at bounding box center [1052, 497] width 79 height 34
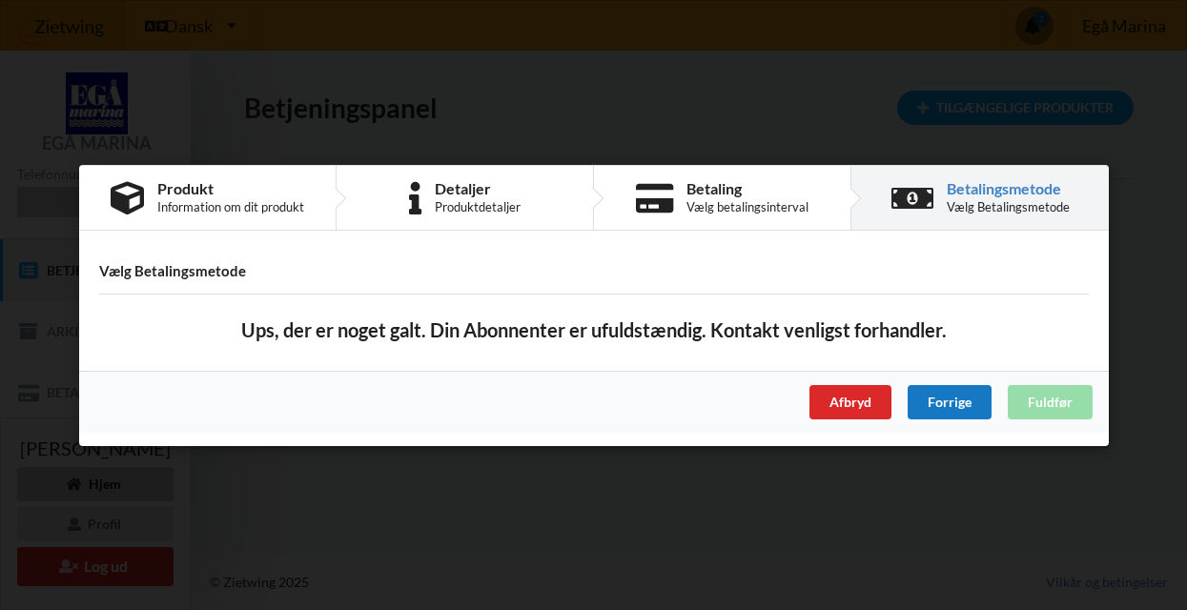
click at [953, 401] on div "Forrige" at bounding box center [949, 401] width 84 height 34
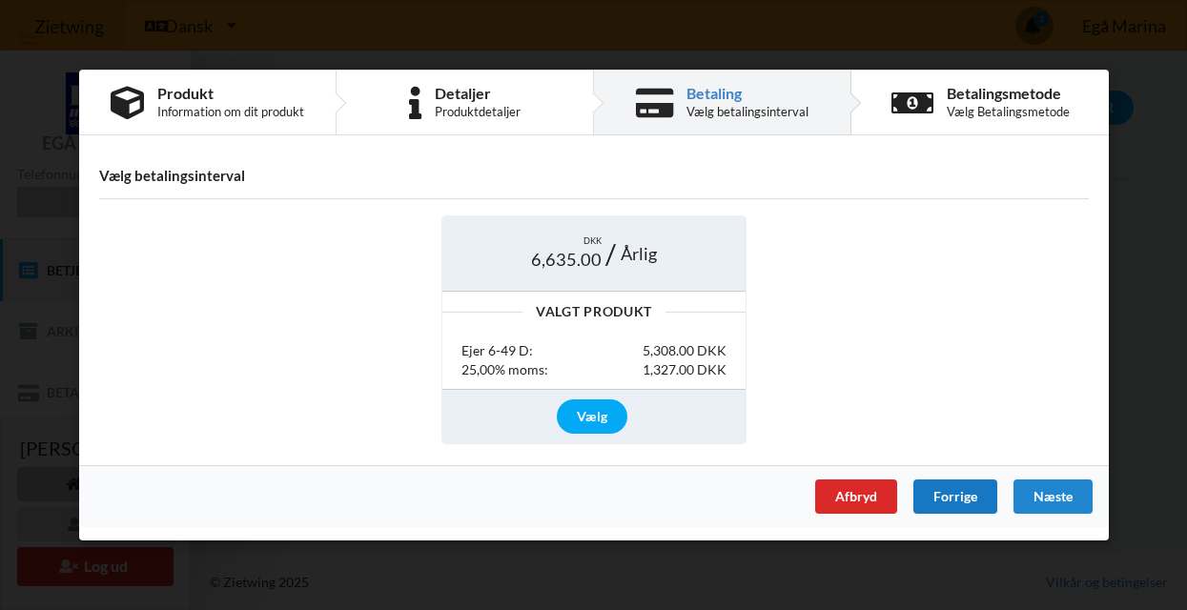
click at [953, 401] on div "DKK 6,635.00 Årlig Valgt Produkt Ejer 6-49 D: 5,308.00 DKK 25,00% moms: 1,327.0…" at bounding box center [594, 329] width 1017 height 255
click at [953, 496] on div "Forrige" at bounding box center [955, 497] width 84 height 34
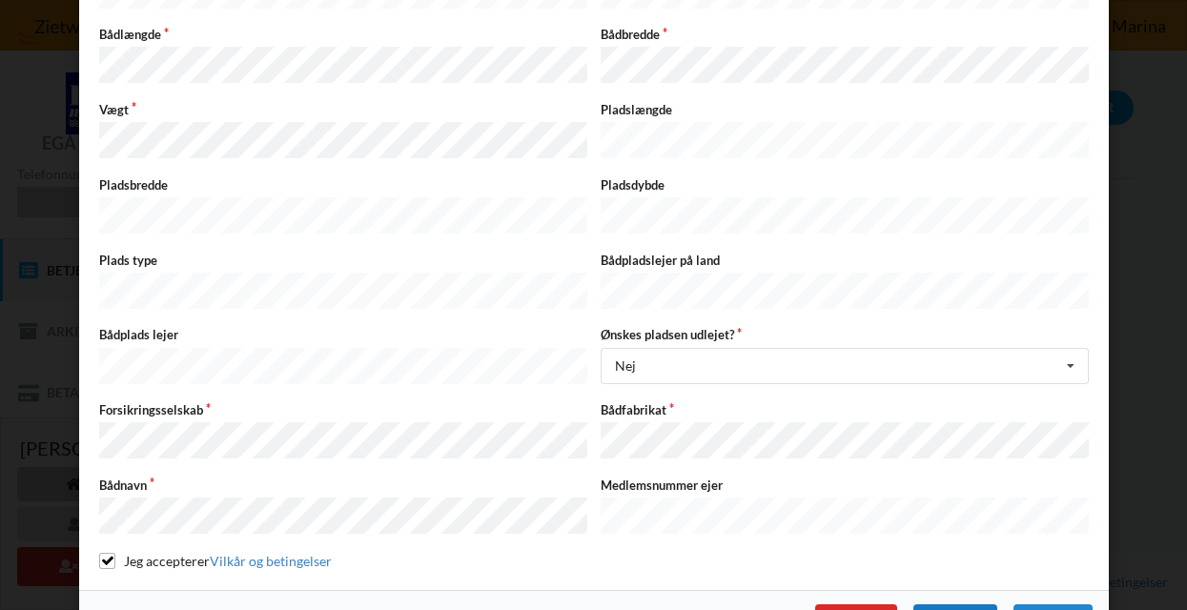
click at [952, 605] on div "Forrige" at bounding box center [955, 622] width 84 height 34
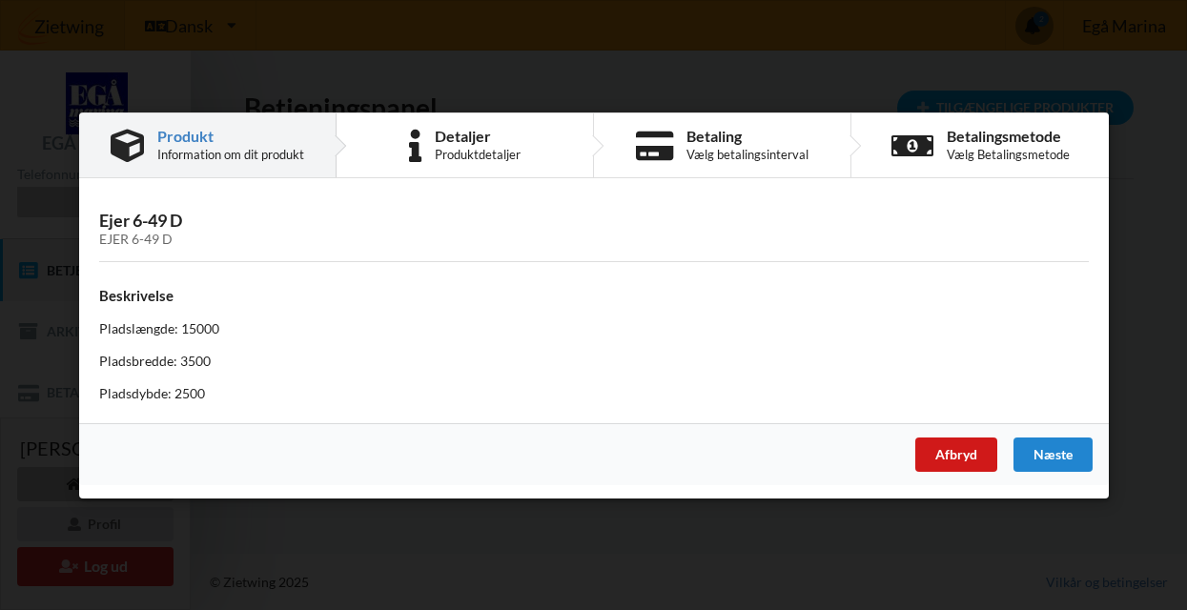
click at [965, 457] on div "Afbryd" at bounding box center [956, 454] width 82 height 34
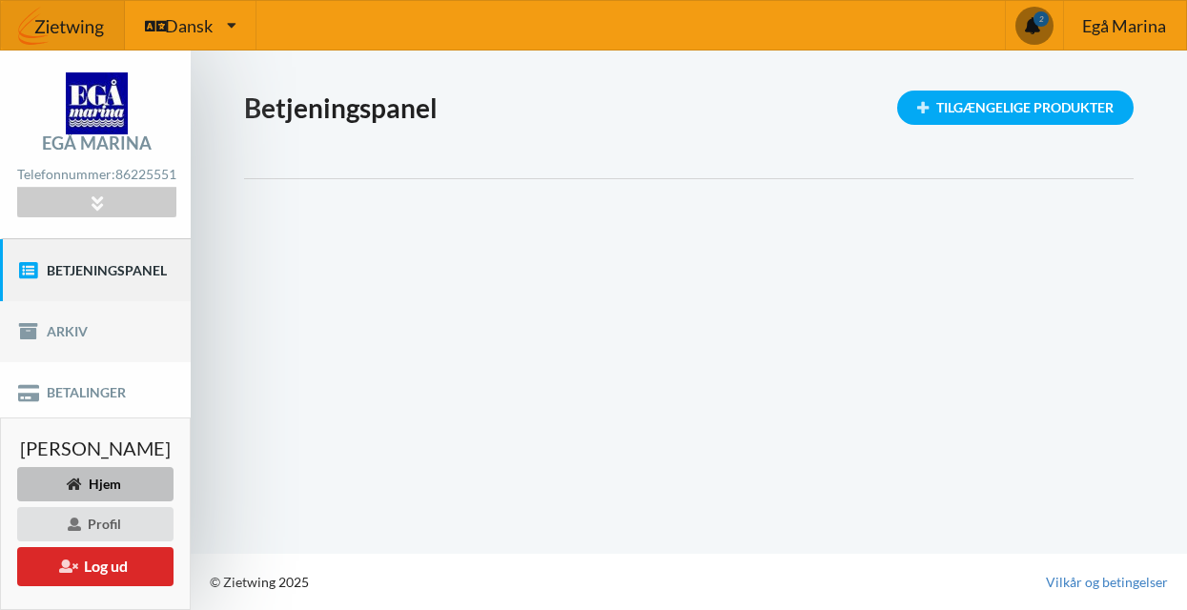
click at [63, 343] on link "Arkiv" at bounding box center [95, 331] width 191 height 61
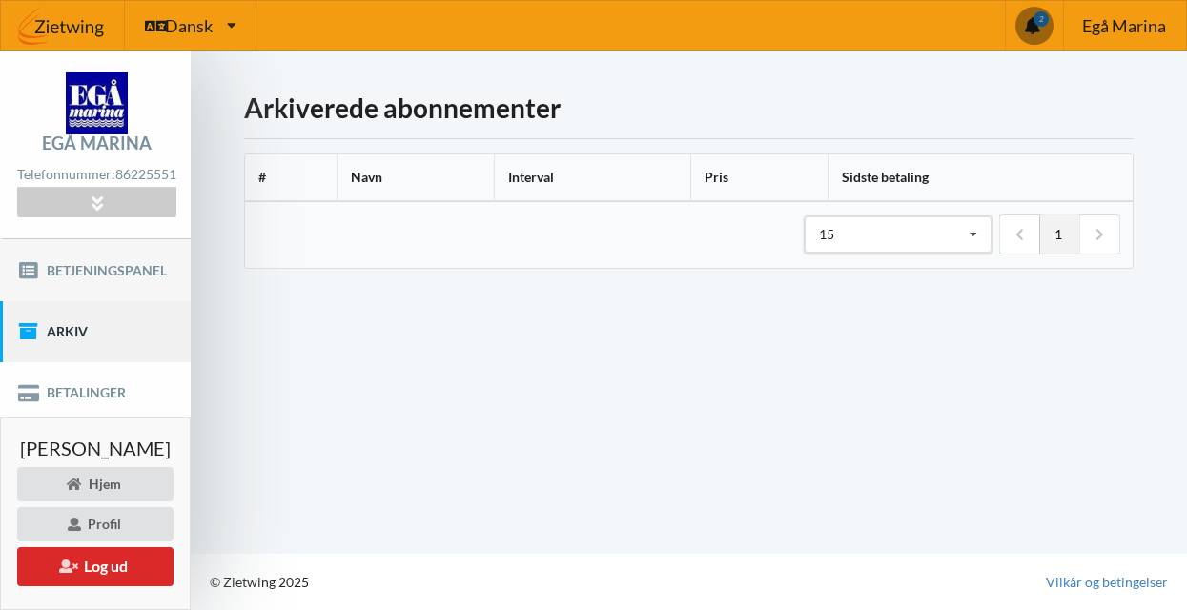
click at [95, 284] on link "Betjeningspanel" at bounding box center [95, 269] width 191 height 61
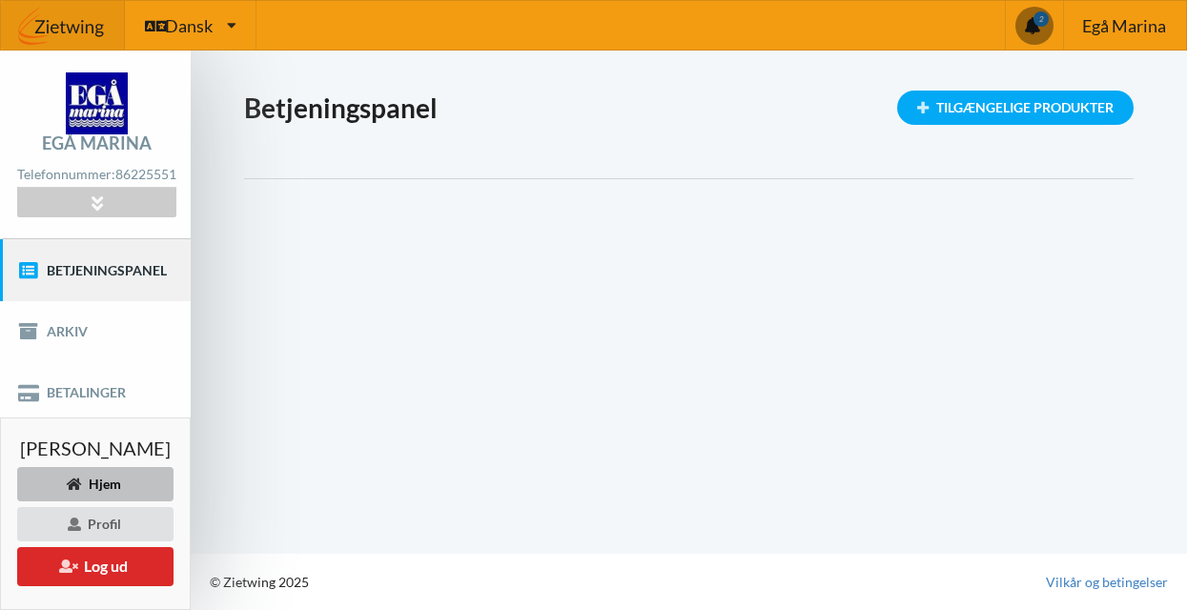
scroll to position [10, 0]
click at [172, 349] on link "Arkiv" at bounding box center [95, 331] width 191 height 61
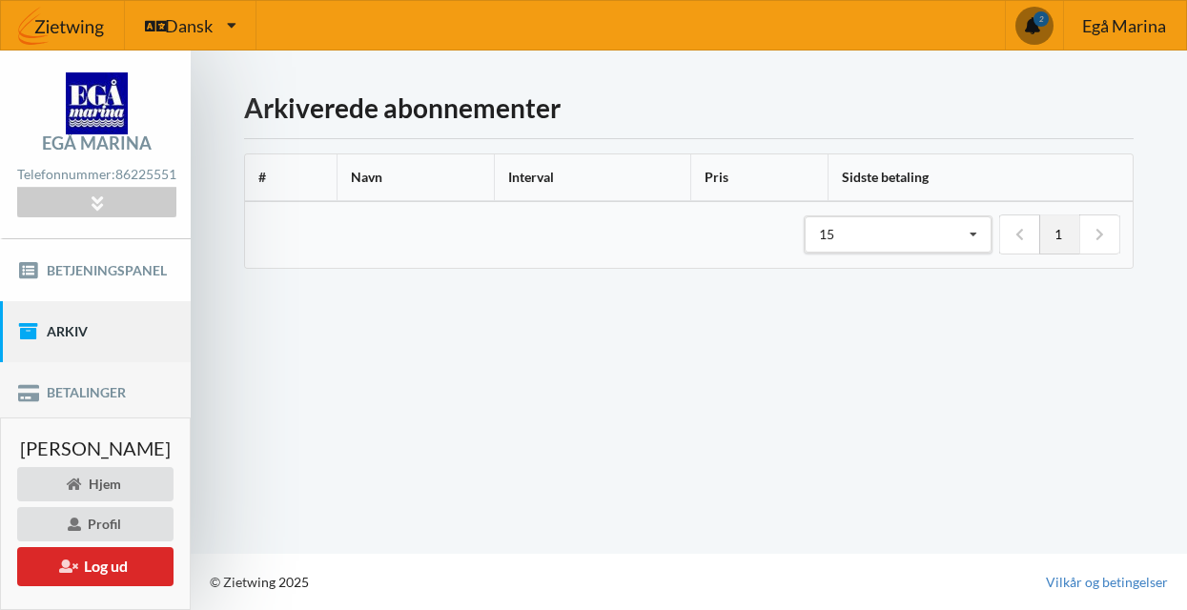
click at [152, 394] on link "Betalinger" at bounding box center [95, 392] width 191 height 61
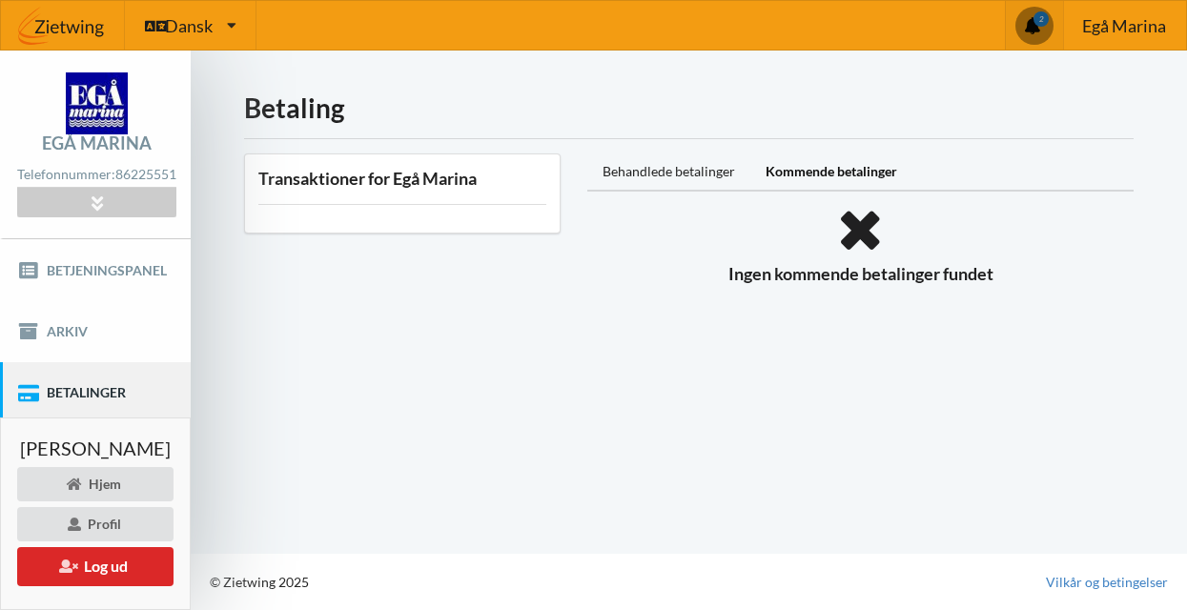
click at [1039, 18] on span at bounding box center [1035, 26] width 38 height 38
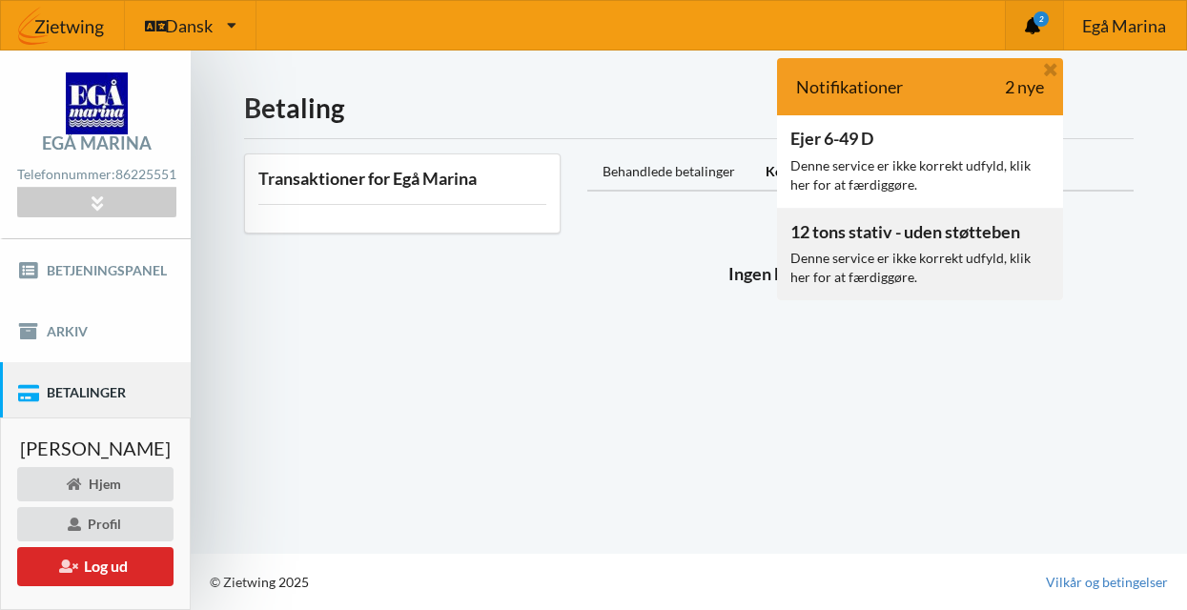
click at [925, 249] on div "Denne service er ikke korrekt udfyld, klik her for at færdiggøre." at bounding box center [920, 268] width 259 height 38
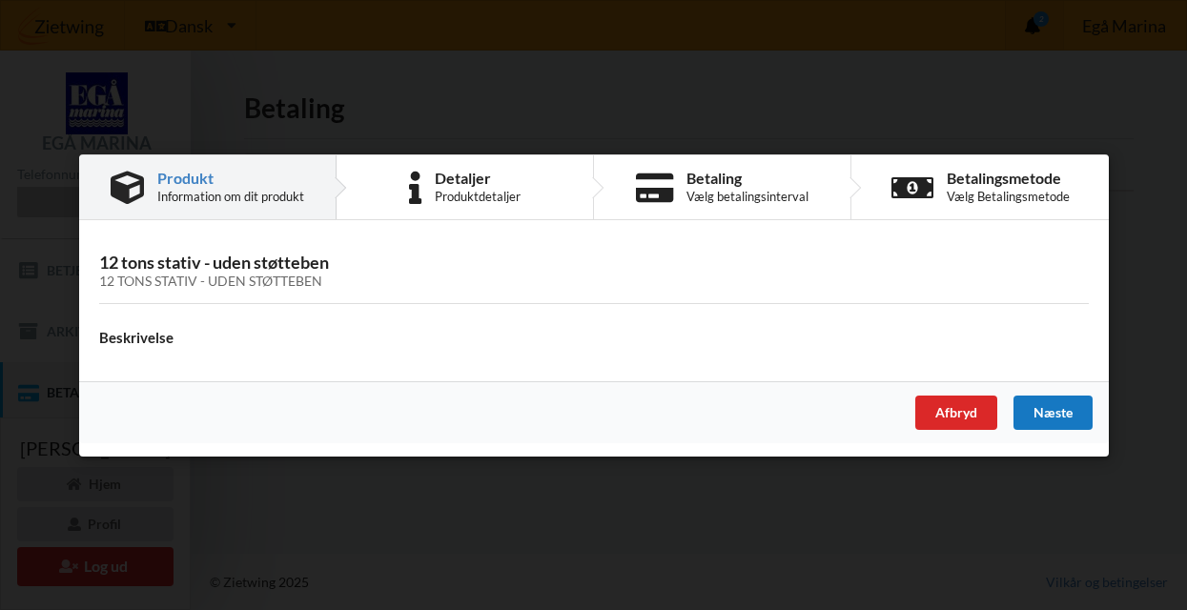
click at [1056, 410] on div "Næste" at bounding box center [1052, 412] width 79 height 34
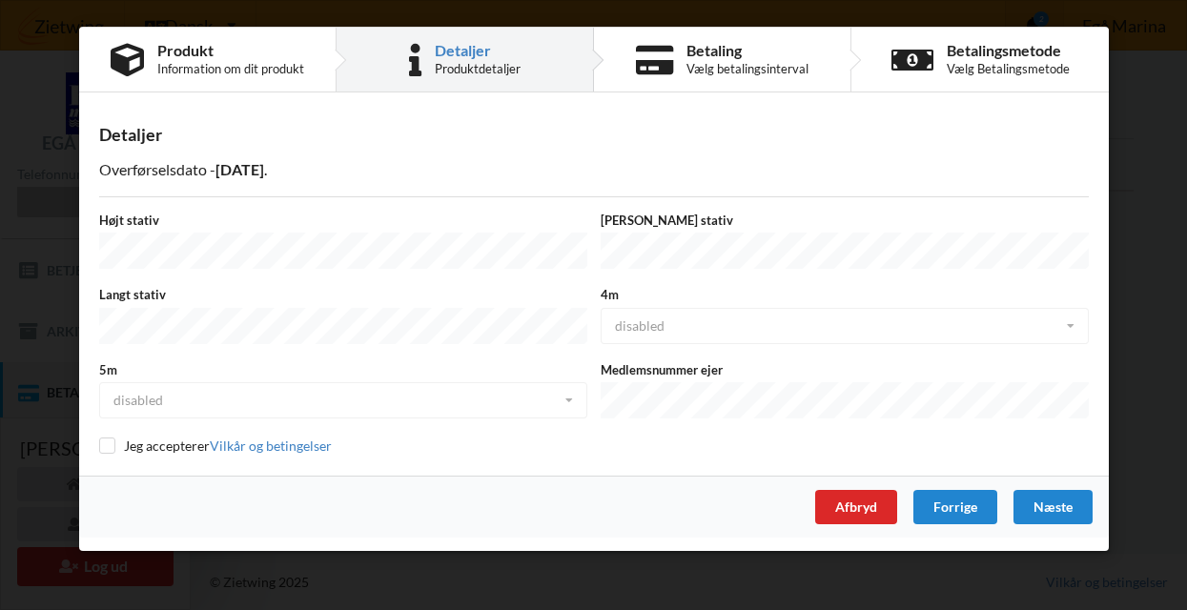
click at [107, 438] on input "checkbox" at bounding box center [107, 446] width 16 height 16
checkbox input "true"
click at [1072, 320] on div "4m disabled disabled enabled" at bounding box center [845, 317] width 502 height 62
click at [1051, 502] on div "Næste" at bounding box center [1052, 507] width 79 height 34
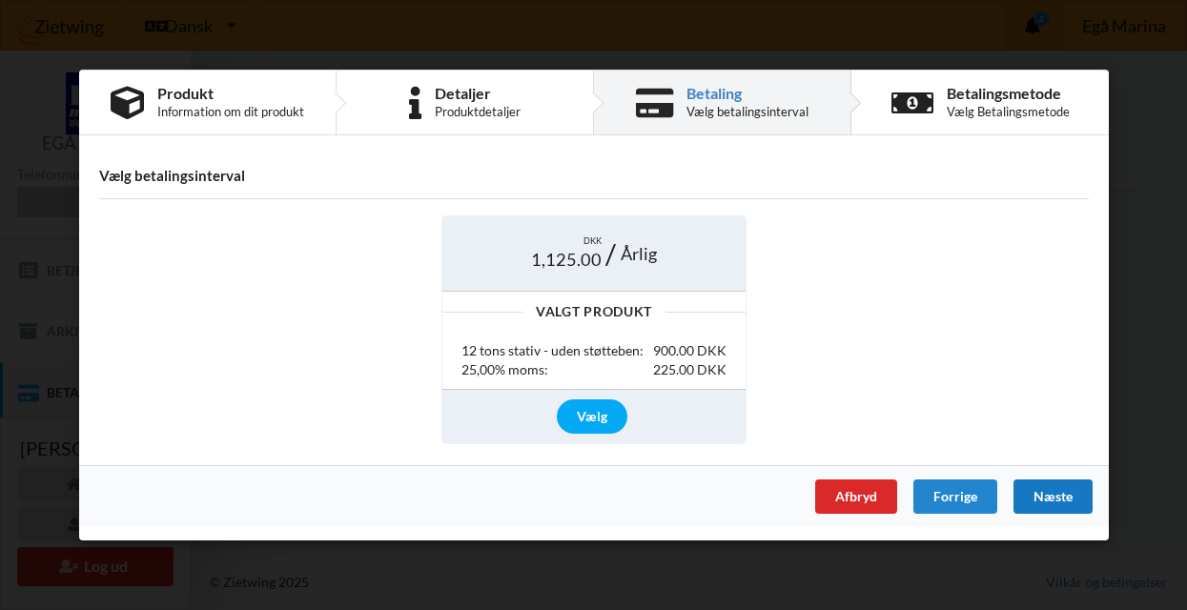
click at [1051, 502] on div "Næste" at bounding box center [1052, 497] width 79 height 34
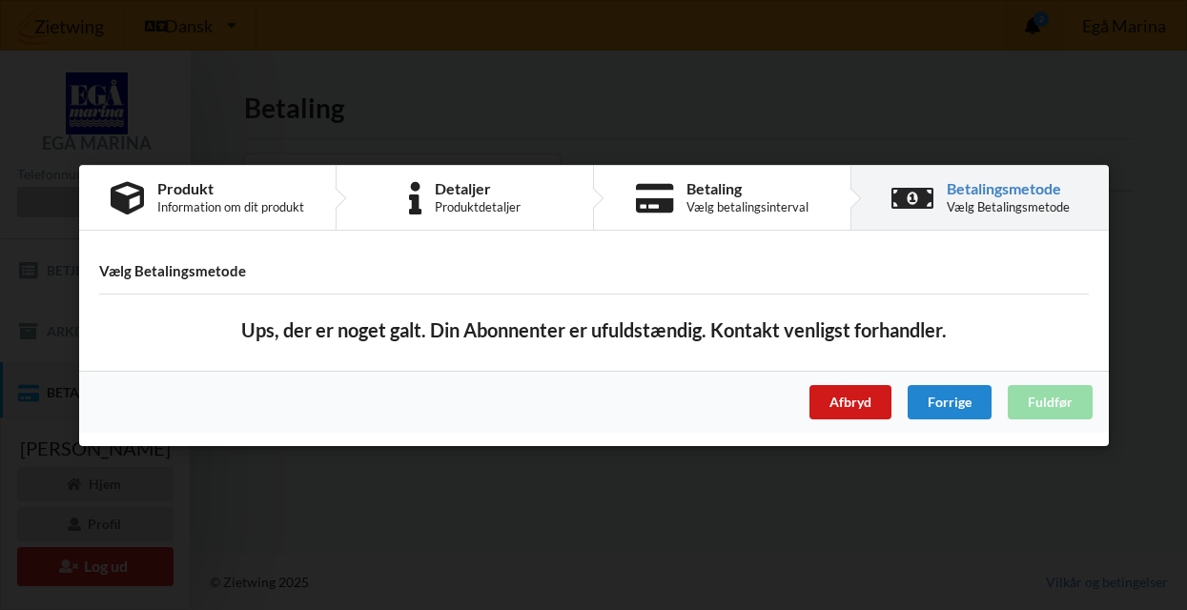
click at [853, 407] on div "Afbryd" at bounding box center [850, 401] width 82 height 34
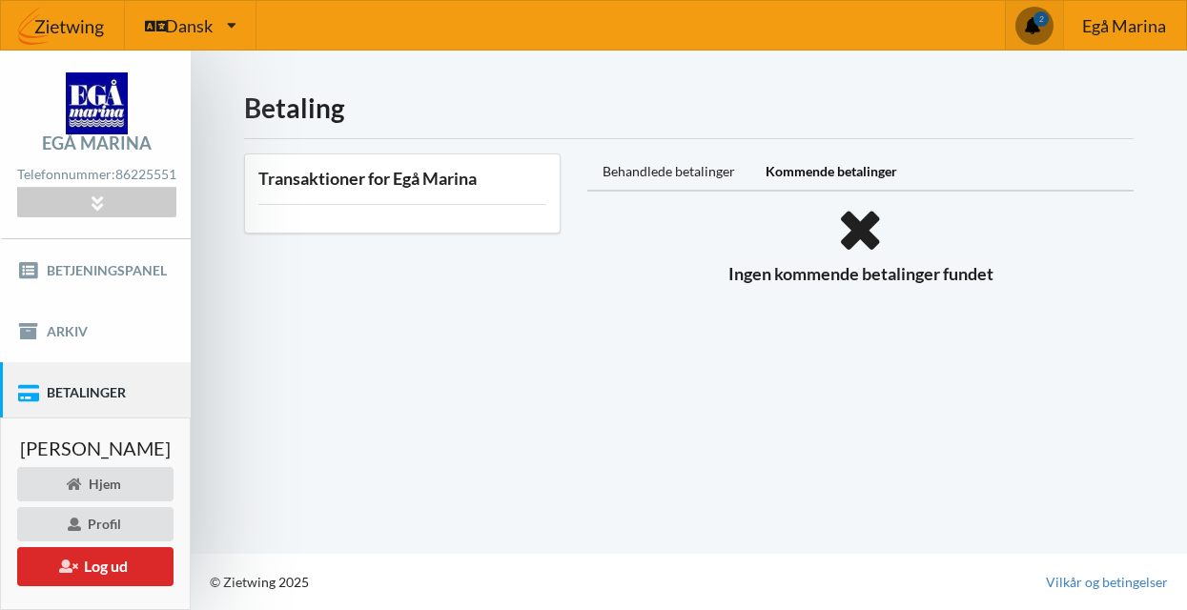
click at [1037, 21] on span at bounding box center [1034, 25] width 35 height 35
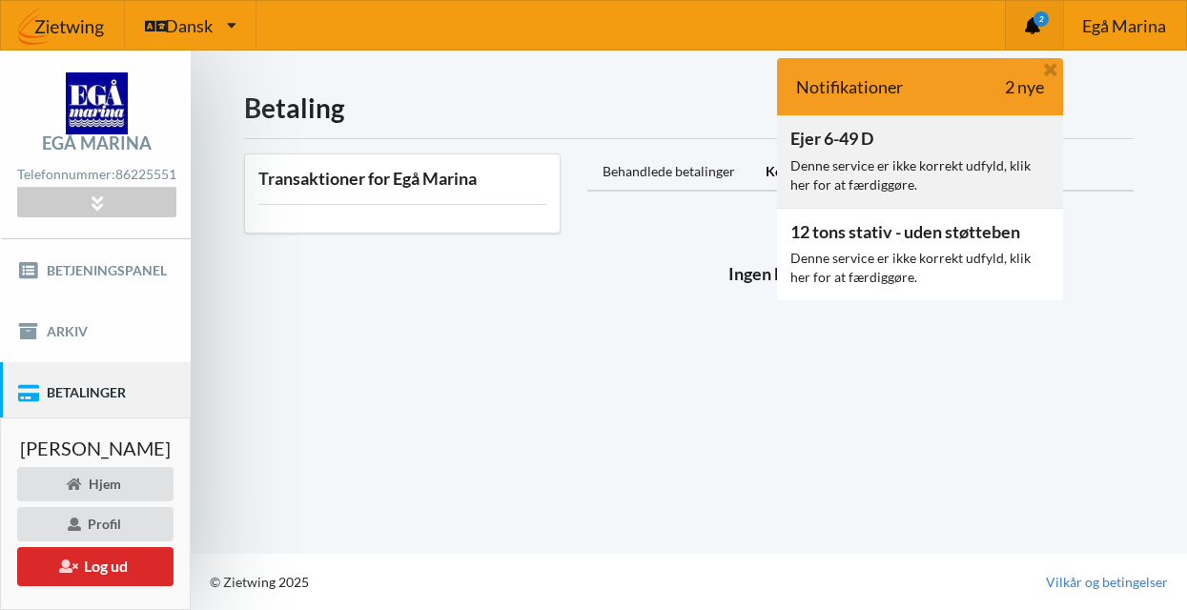
click at [874, 167] on div "Denne service er ikke korrekt udfyld, klik her for at færdiggøre." at bounding box center [920, 175] width 259 height 38
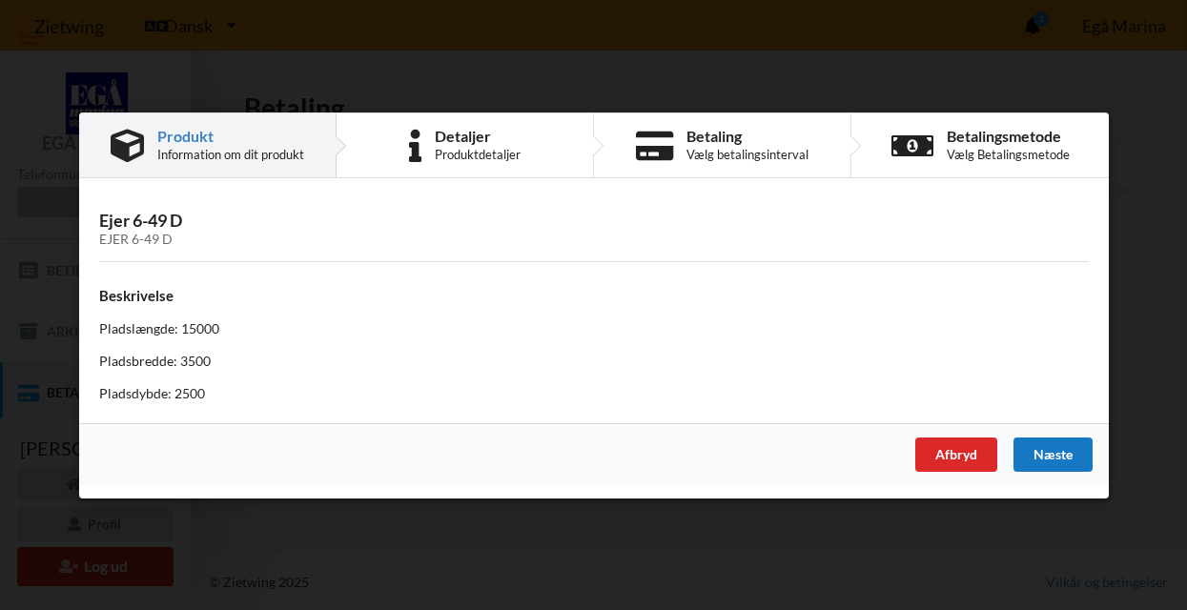
click at [1067, 443] on div "Næste" at bounding box center [1052, 454] width 79 height 34
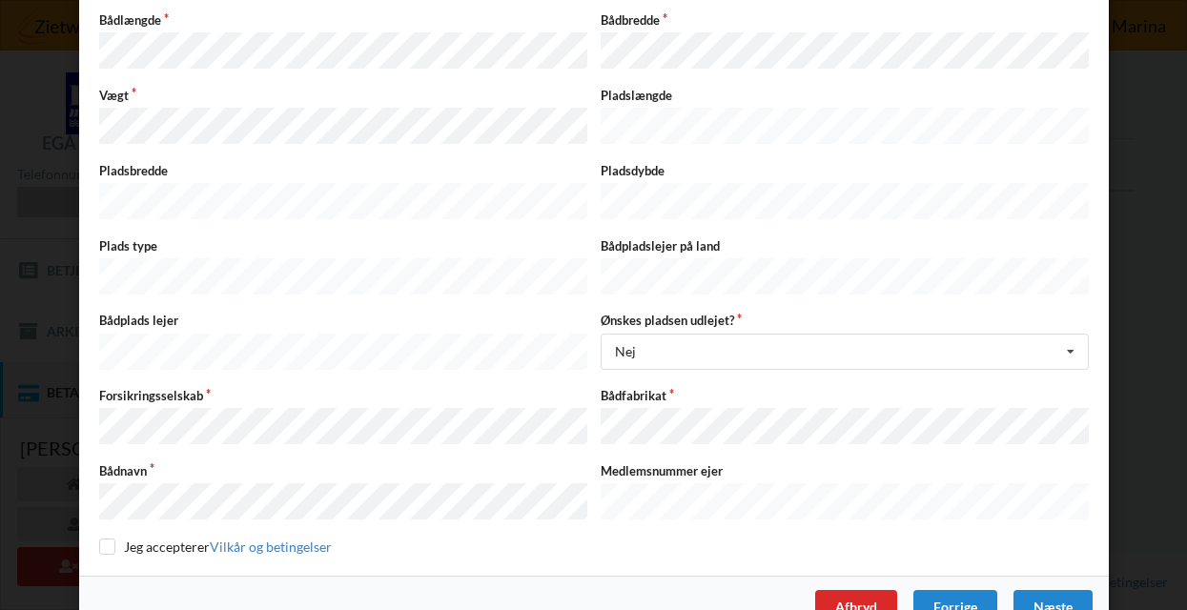
scroll to position [349, 0]
click at [1071, 591] on div "Næste" at bounding box center [1052, 608] width 79 height 34
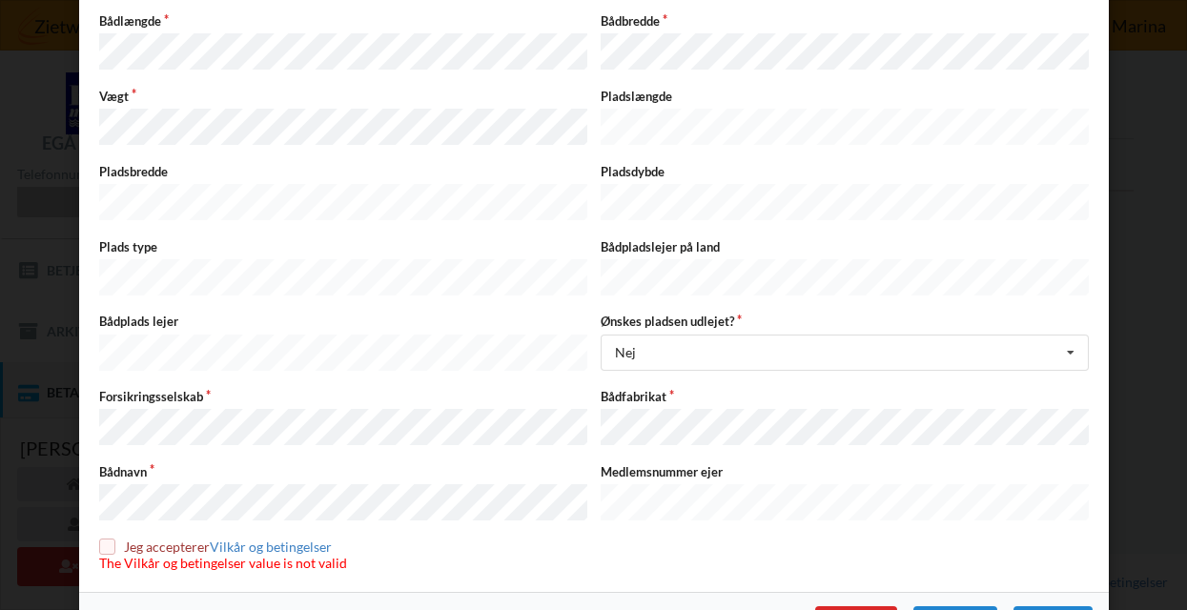
click at [103, 539] on input "checkbox" at bounding box center [107, 547] width 16 height 16
checkbox input "true"
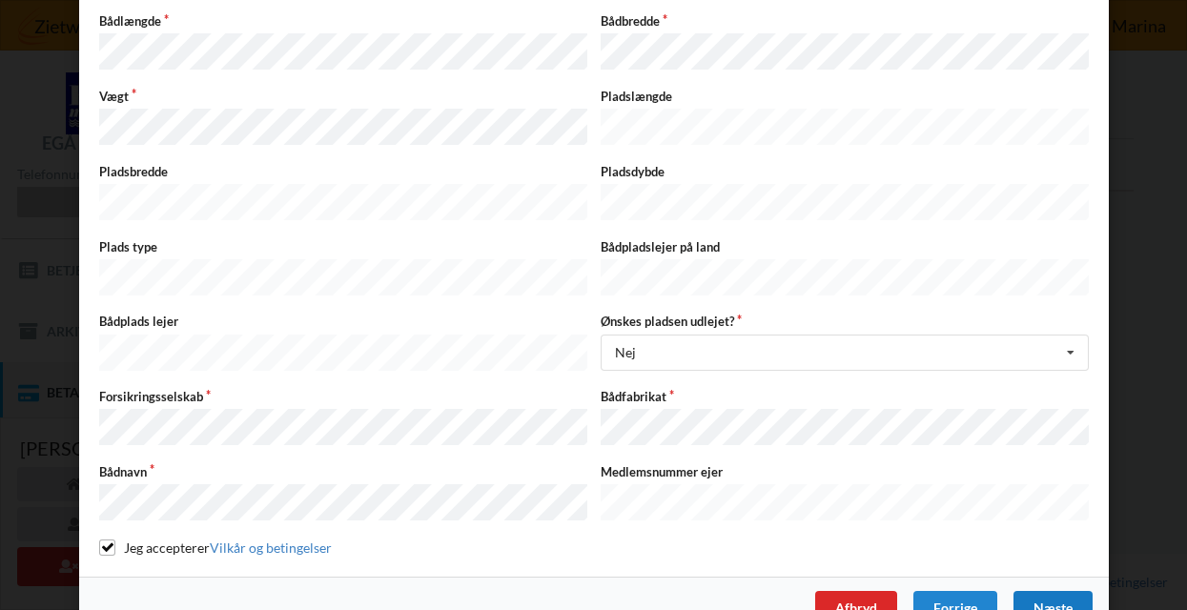
click at [1048, 591] on div "Næste" at bounding box center [1052, 608] width 79 height 34
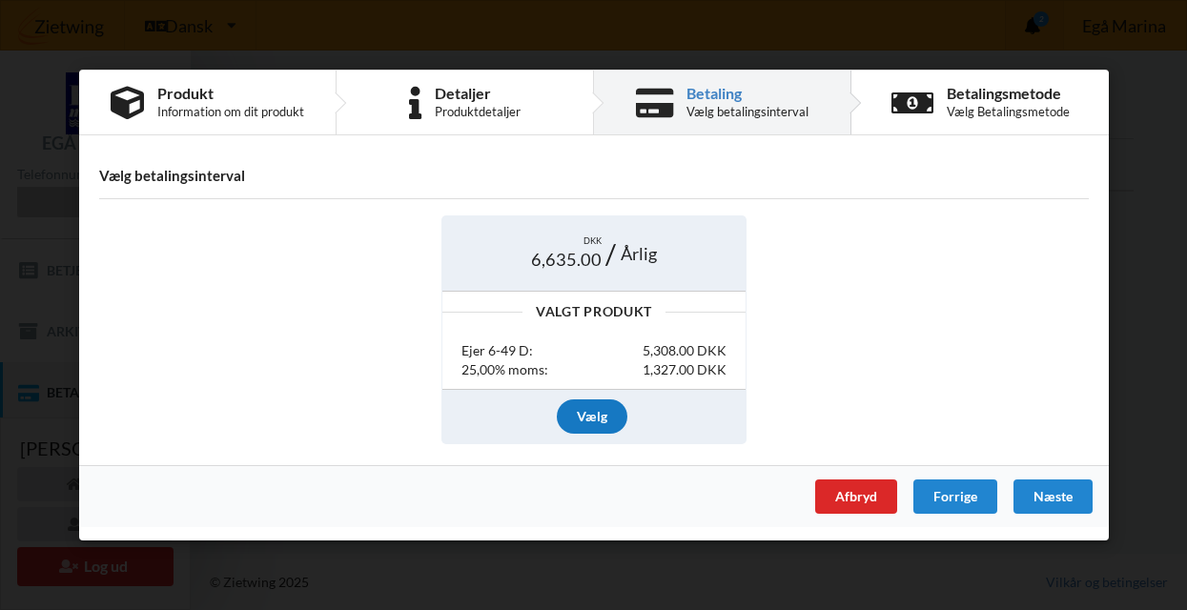
click at [595, 411] on div "Vælg" at bounding box center [592, 416] width 71 height 34
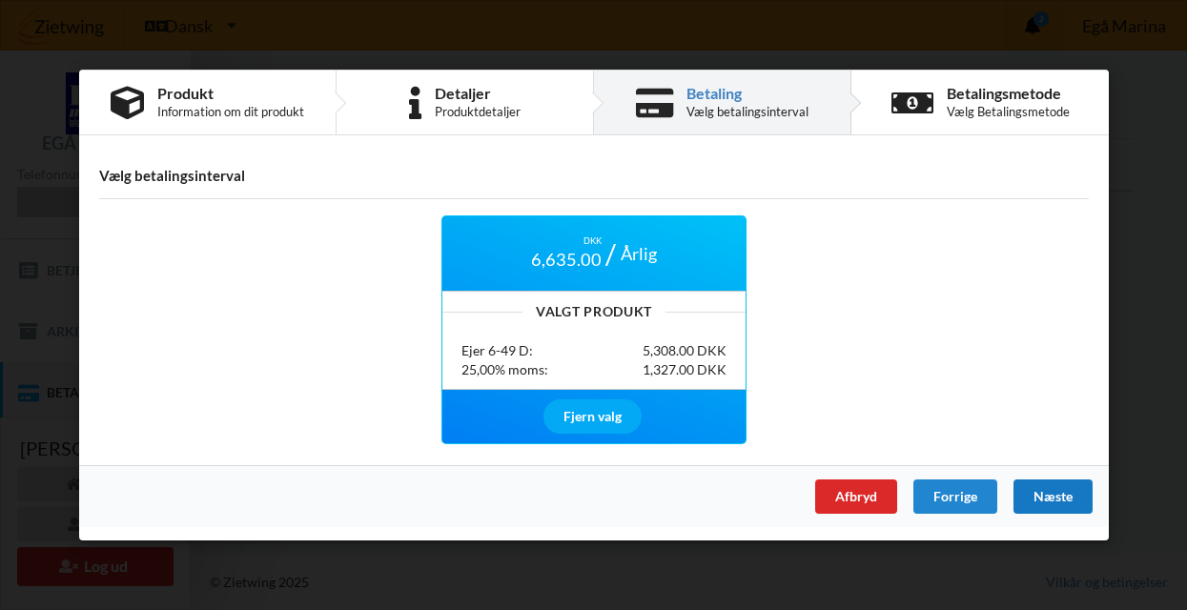
click at [1060, 497] on div "Næste" at bounding box center [1052, 497] width 79 height 34
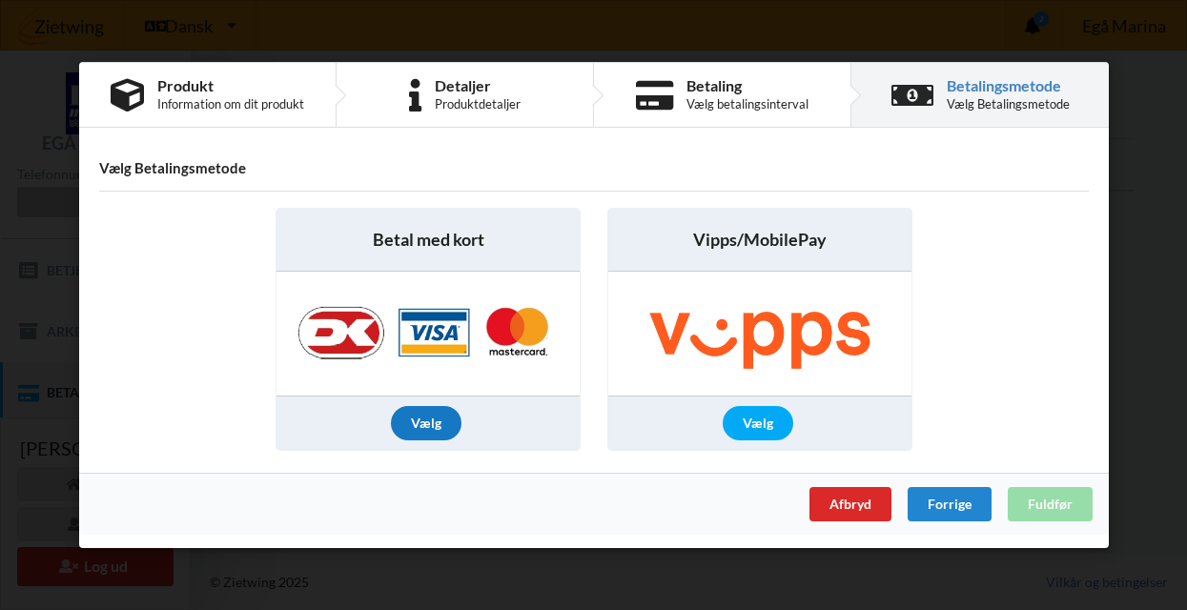
click at [430, 425] on div "Vælg" at bounding box center [426, 423] width 71 height 34
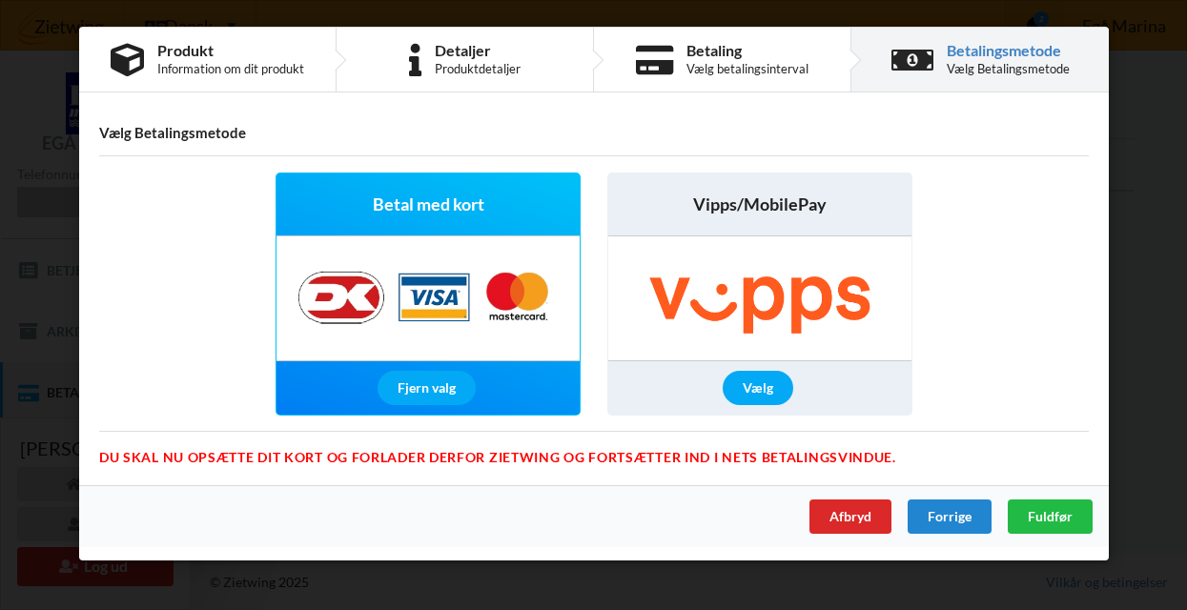
click at [533, 452] on div "Du skal nu opsætte dit kort og forlader derfor Zietwing og fortsætter ind i Net…" at bounding box center [594, 441] width 990 height 21
click at [1054, 514] on span "Fuldfør" at bounding box center [1049, 516] width 45 height 16
